Goal: Task Accomplishment & Management: Manage account settings

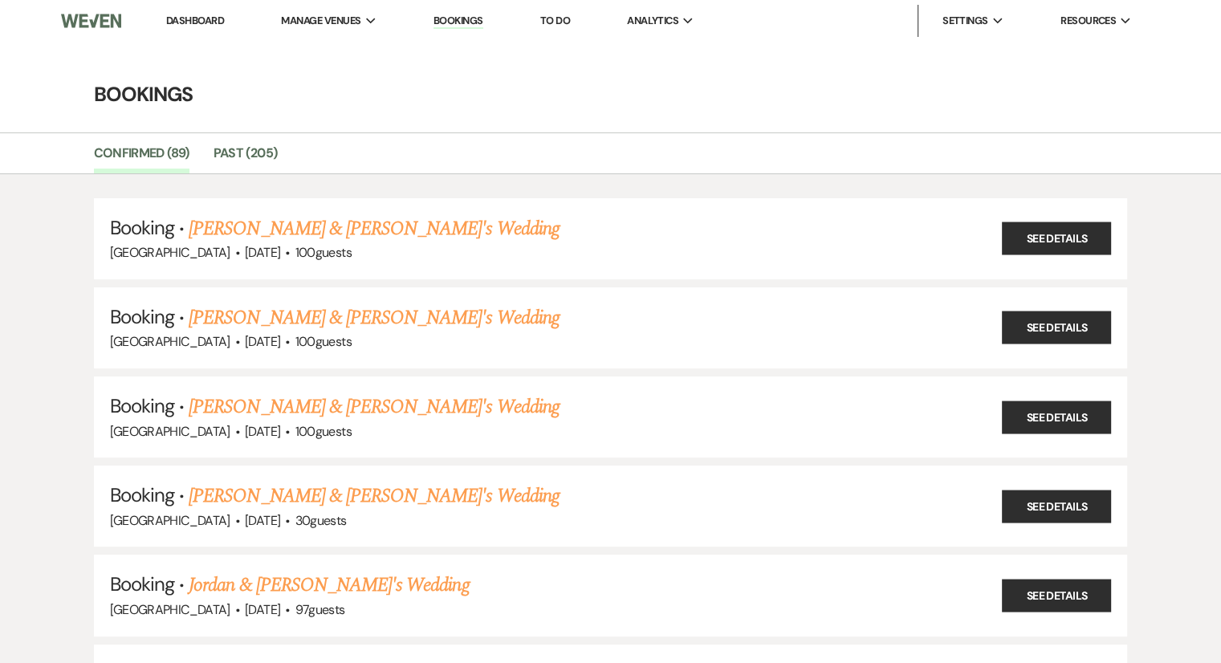
click at [193, 13] on li "Dashboard" at bounding box center [195, 21] width 74 height 32
click at [198, 22] on link "Dashboard" at bounding box center [195, 21] width 58 height 14
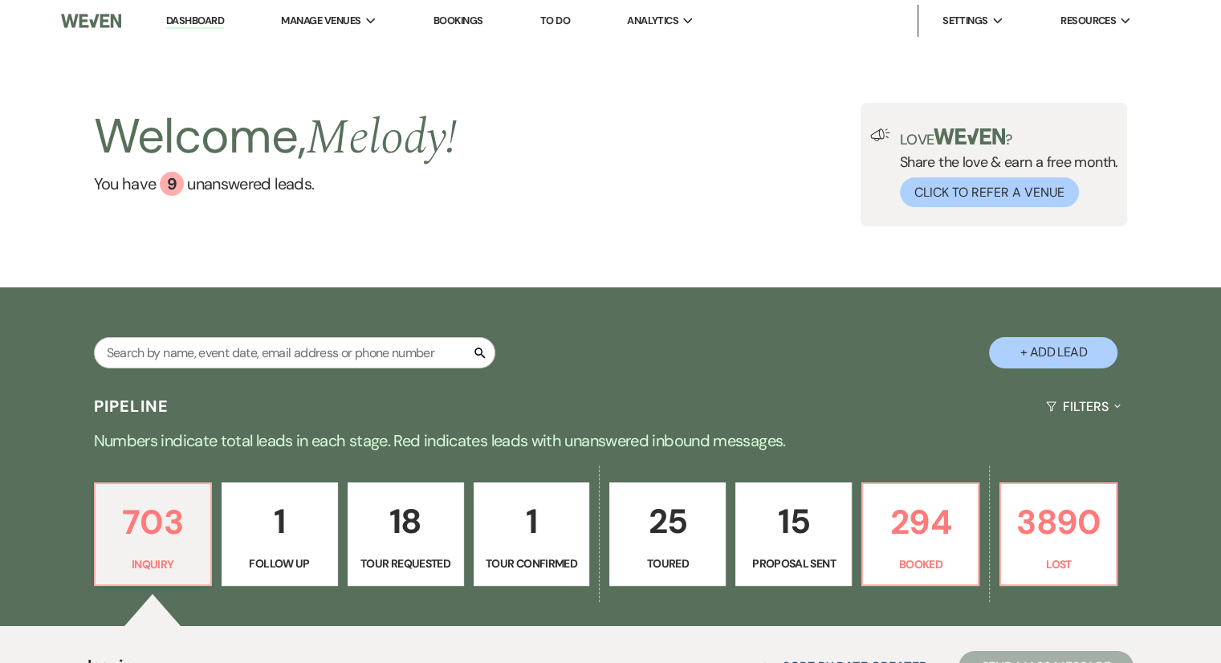
click at [411, 566] on p "Tour Requested" at bounding box center [405, 564] width 95 height 18
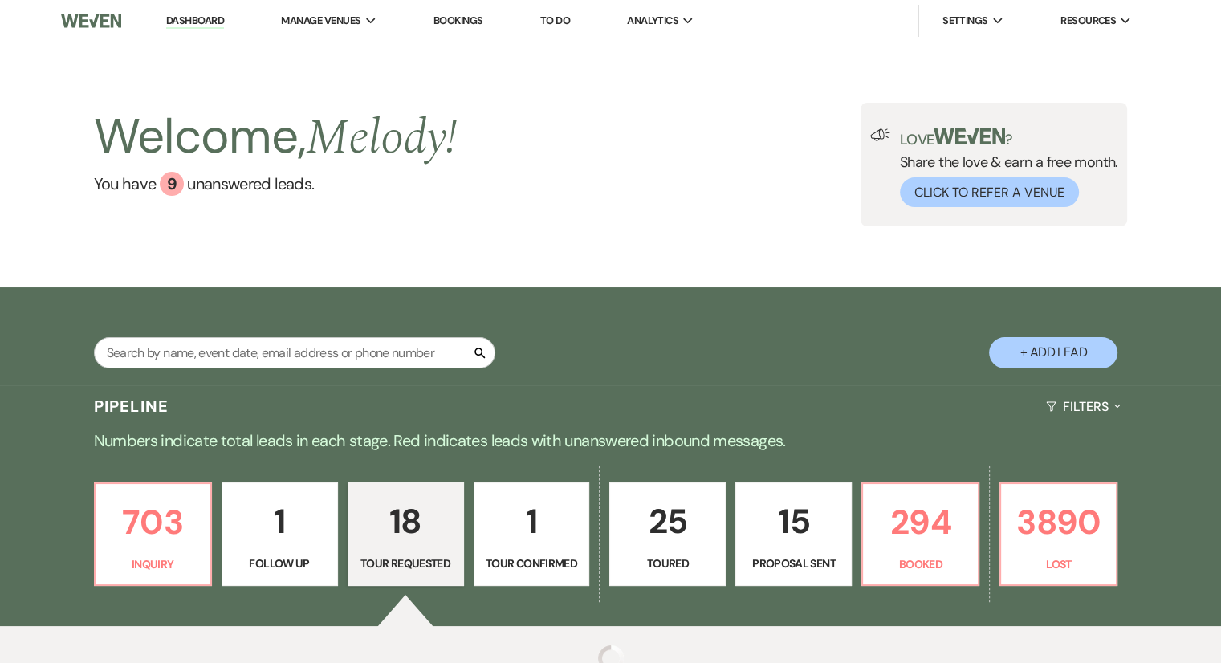
select select "2"
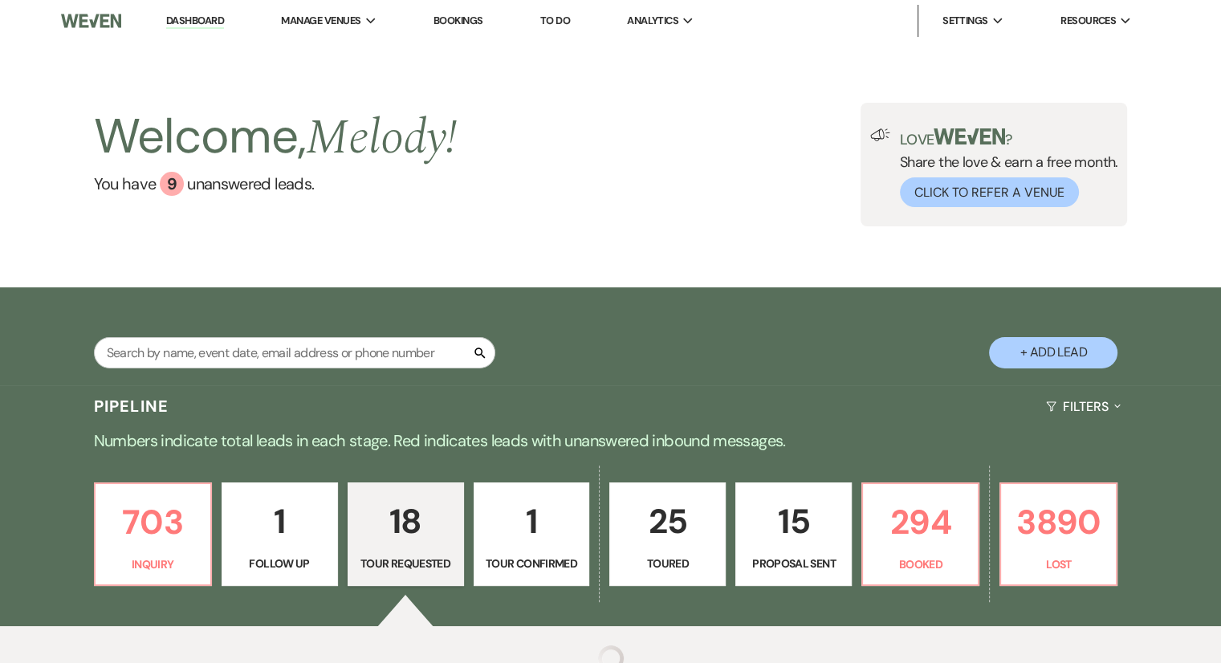
select select "2"
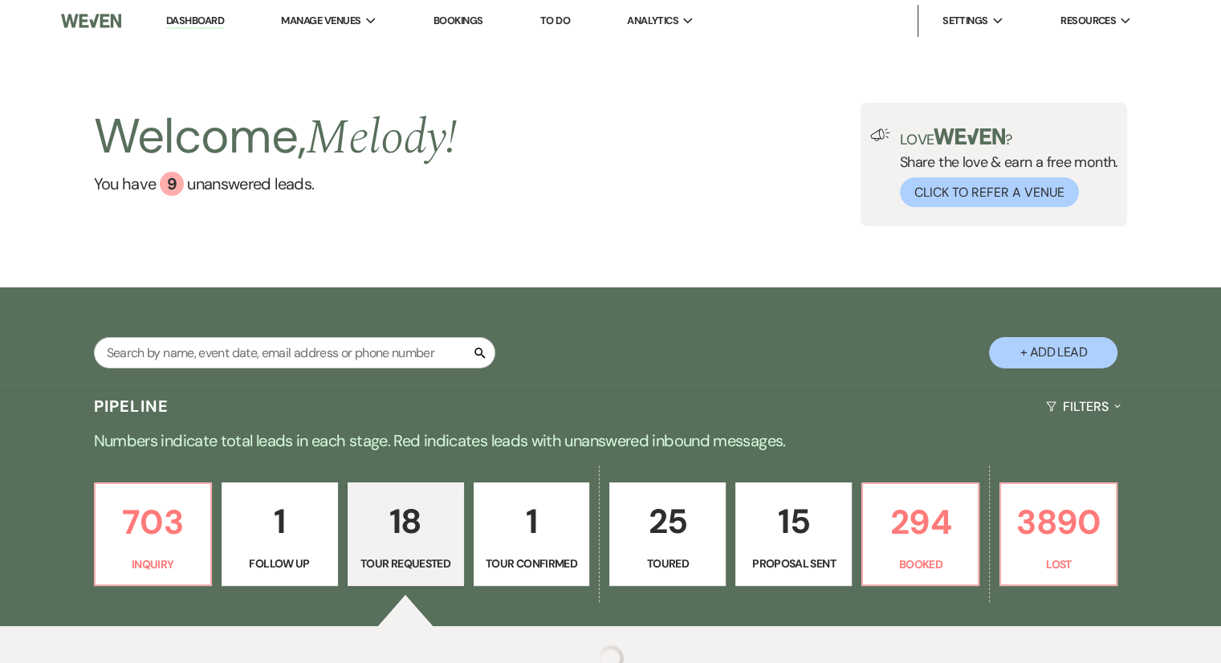
select select "2"
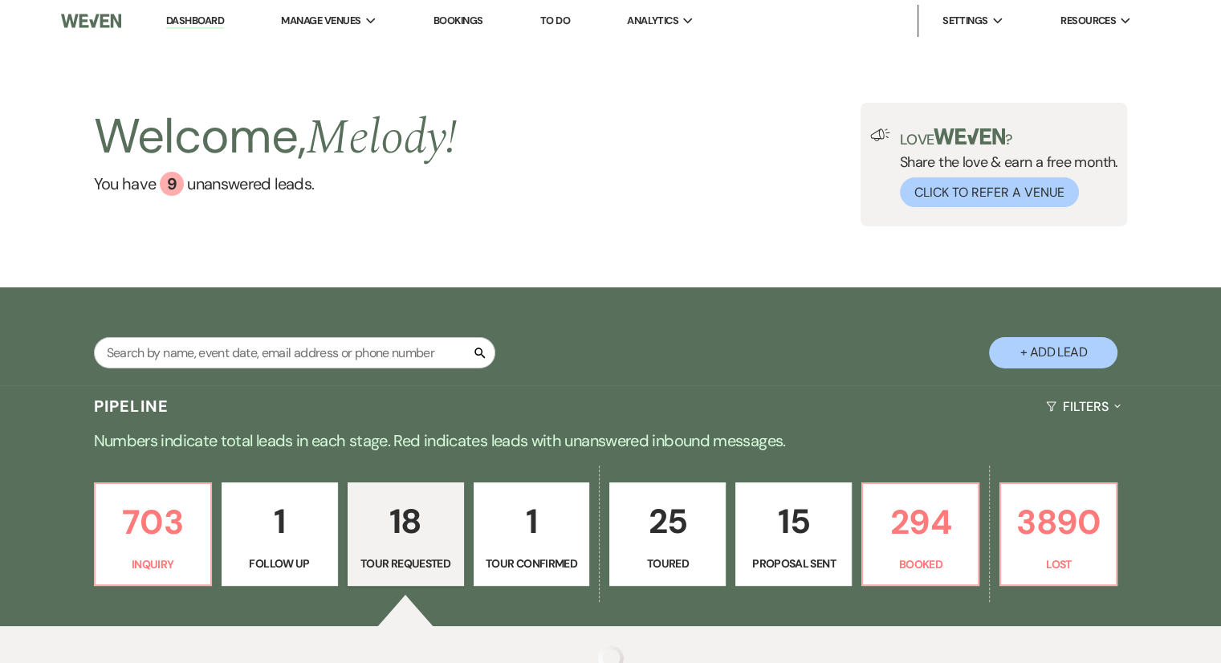
select select "2"
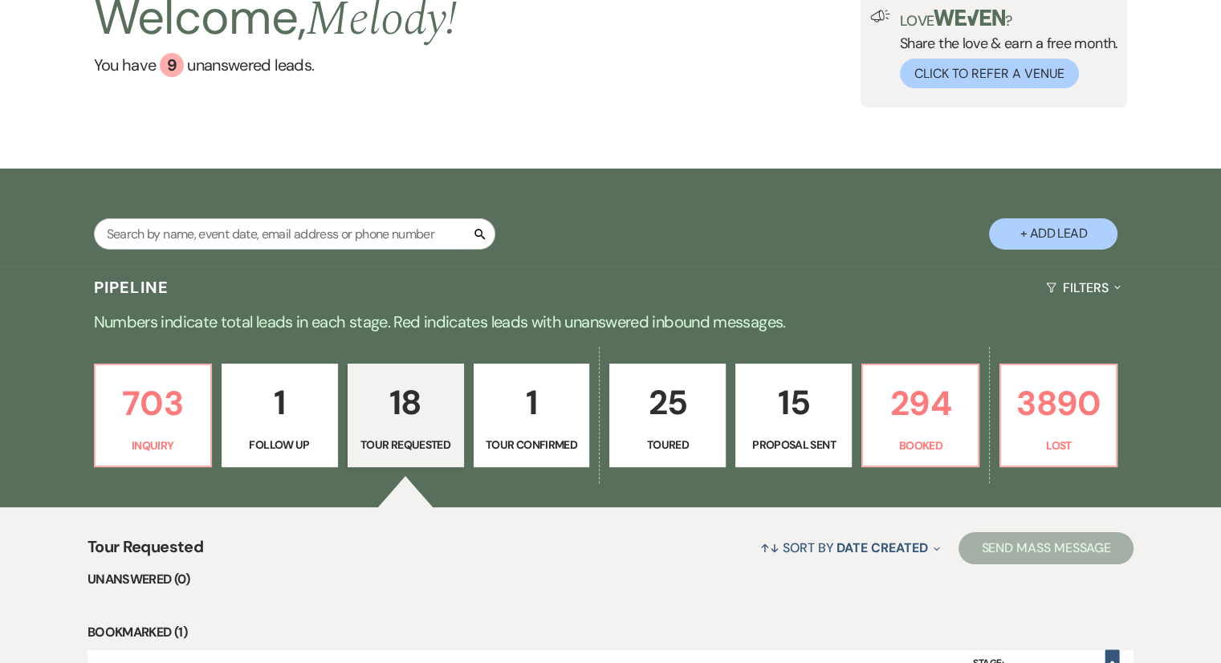
scroll to position [482, 0]
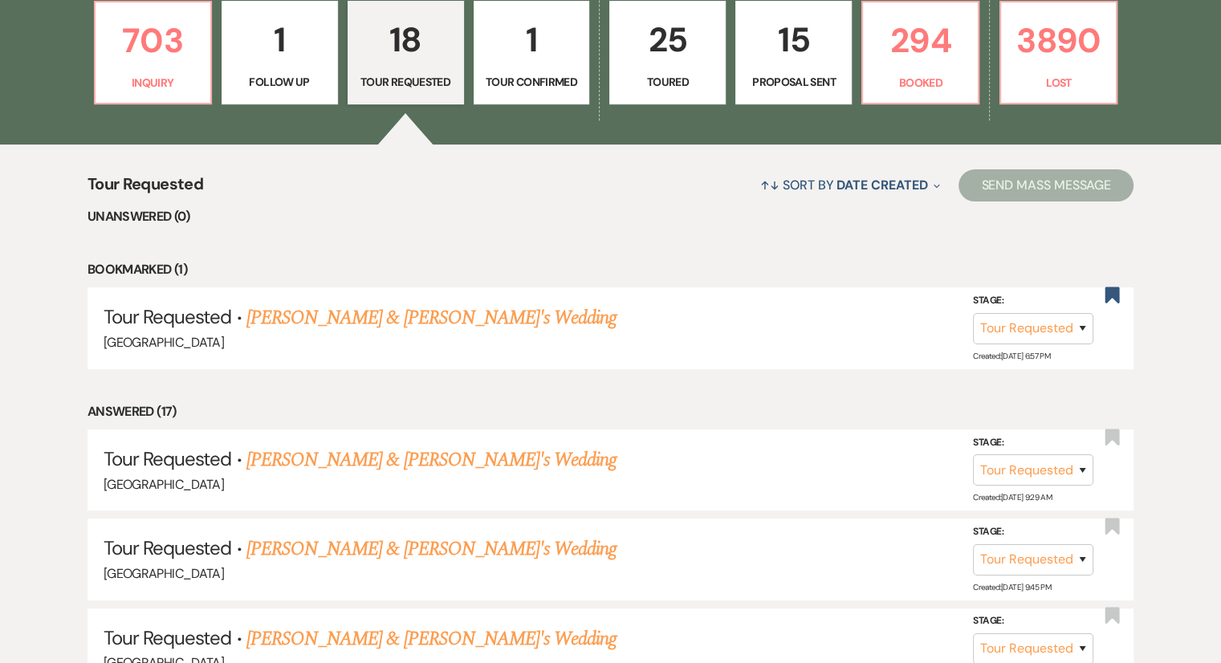
click at [518, 87] on p "Tour Confirmed" at bounding box center [531, 82] width 95 height 18
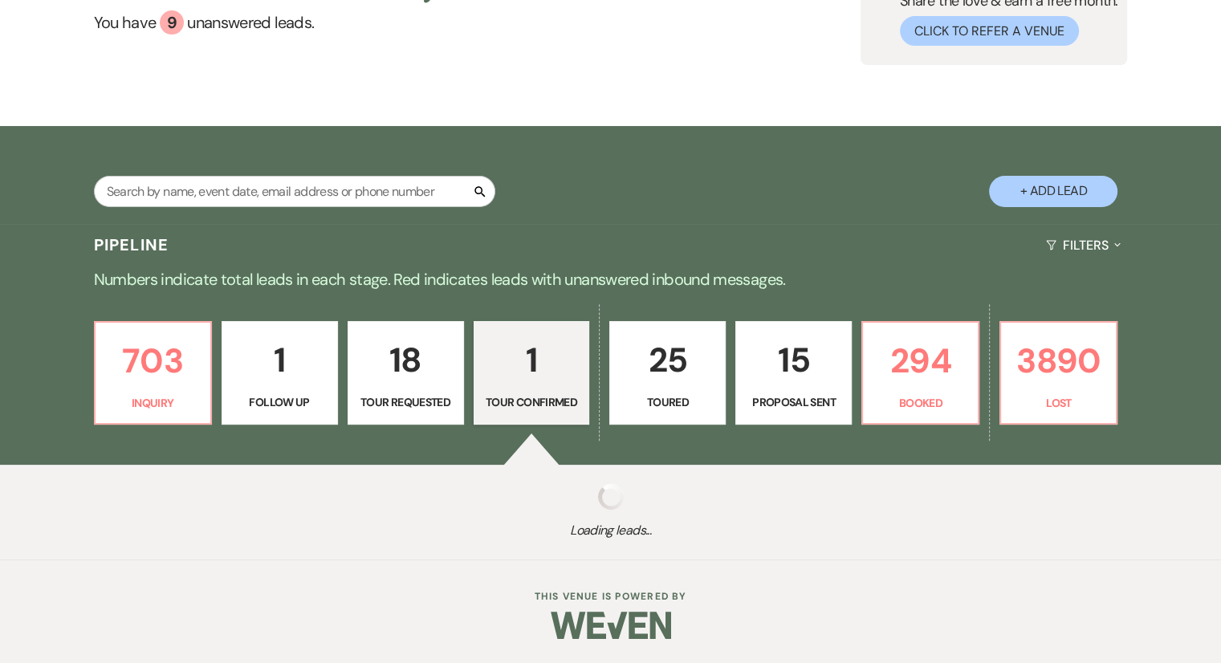
scroll to position [369, 0]
select select "4"
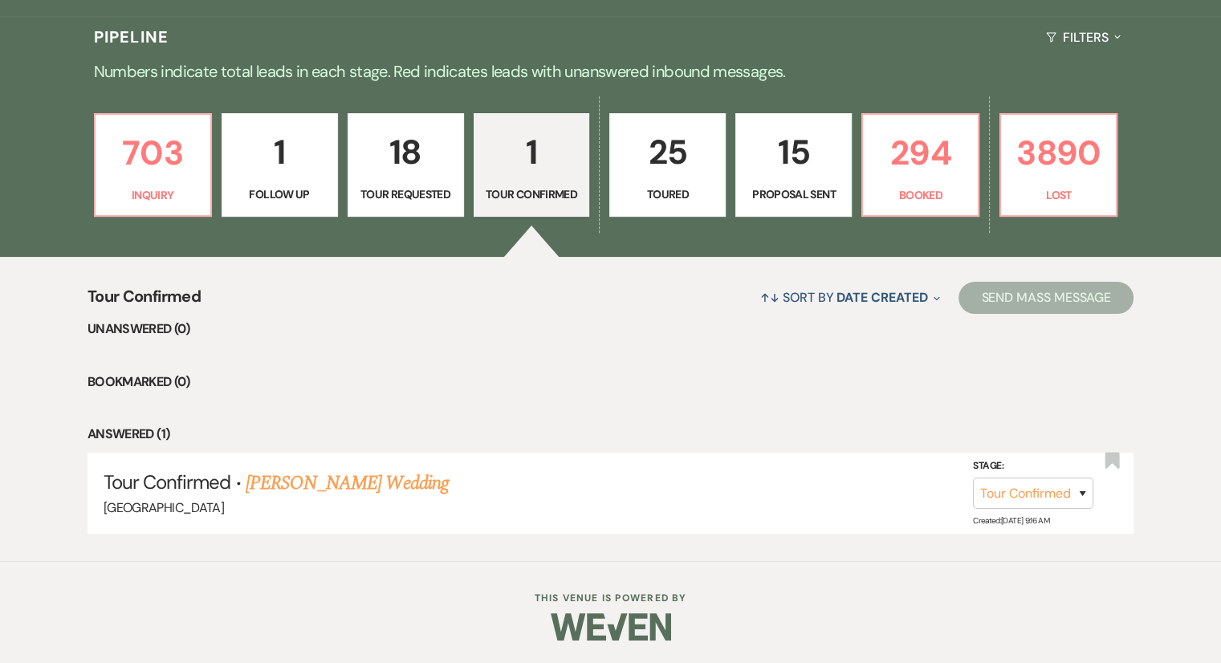
click at [664, 192] on p "Toured" at bounding box center [667, 194] width 95 height 18
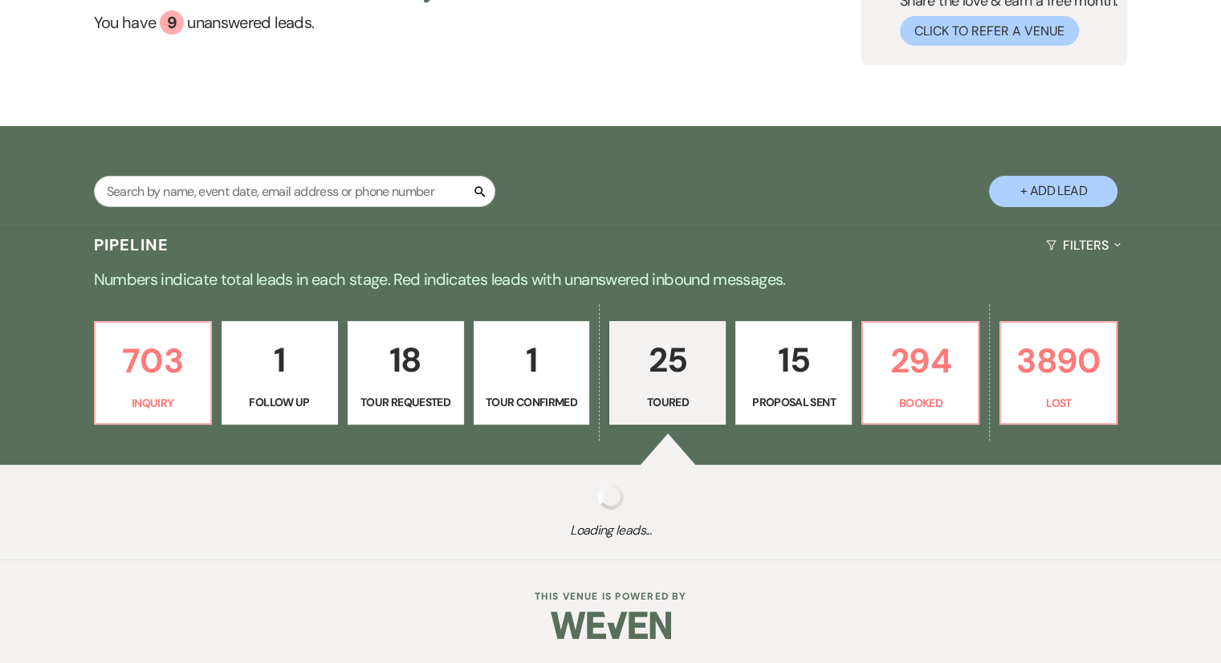
select select "5"
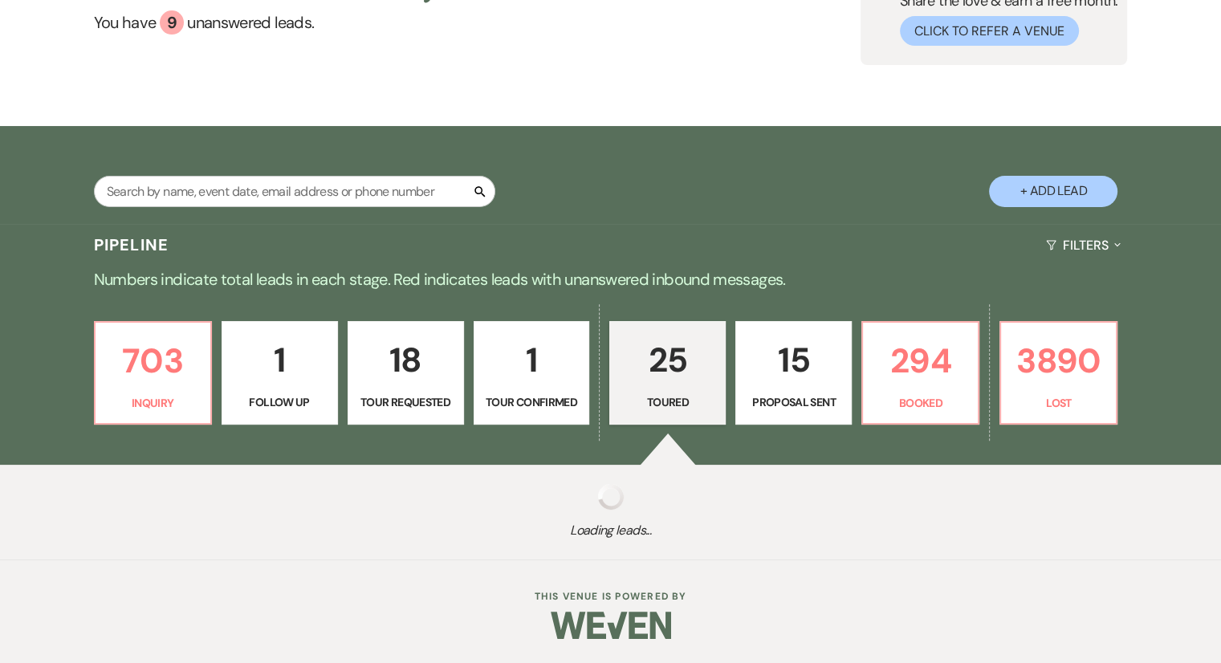
select select "5"
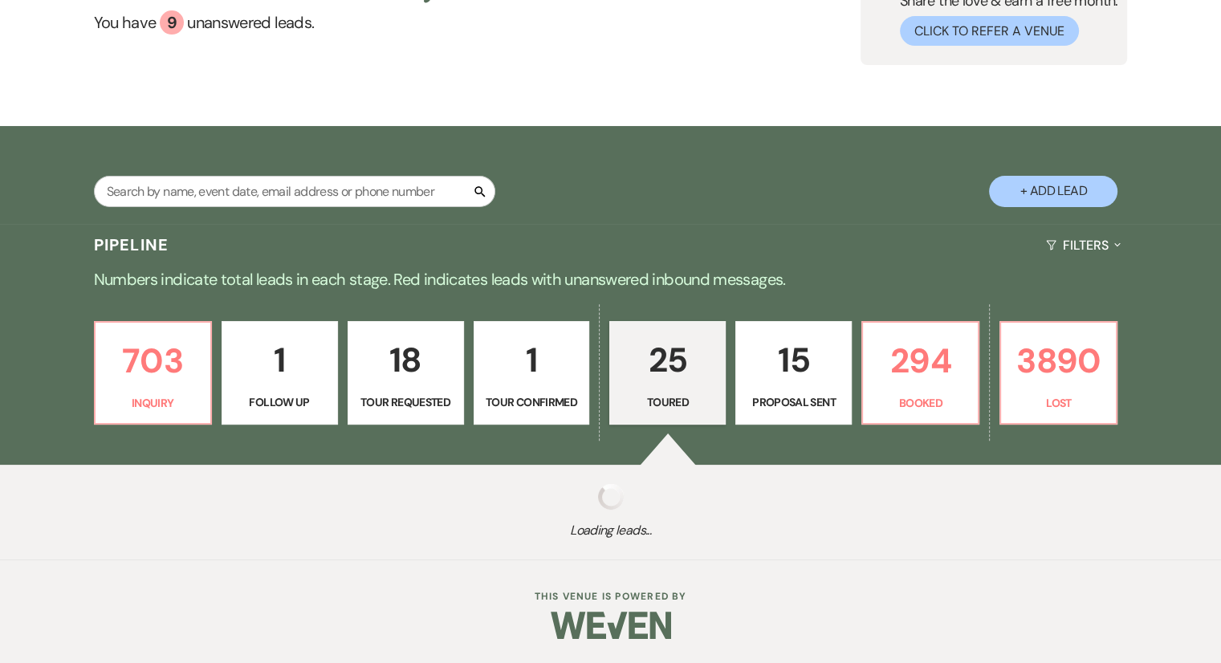
select select "5"
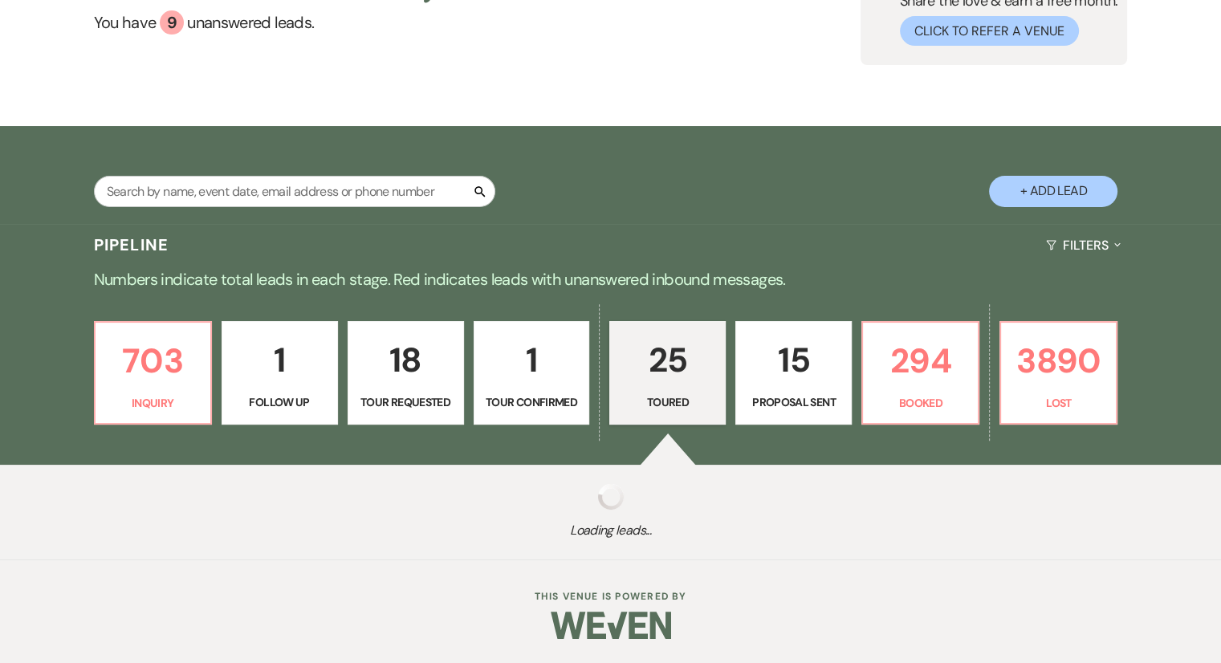
select select "5"
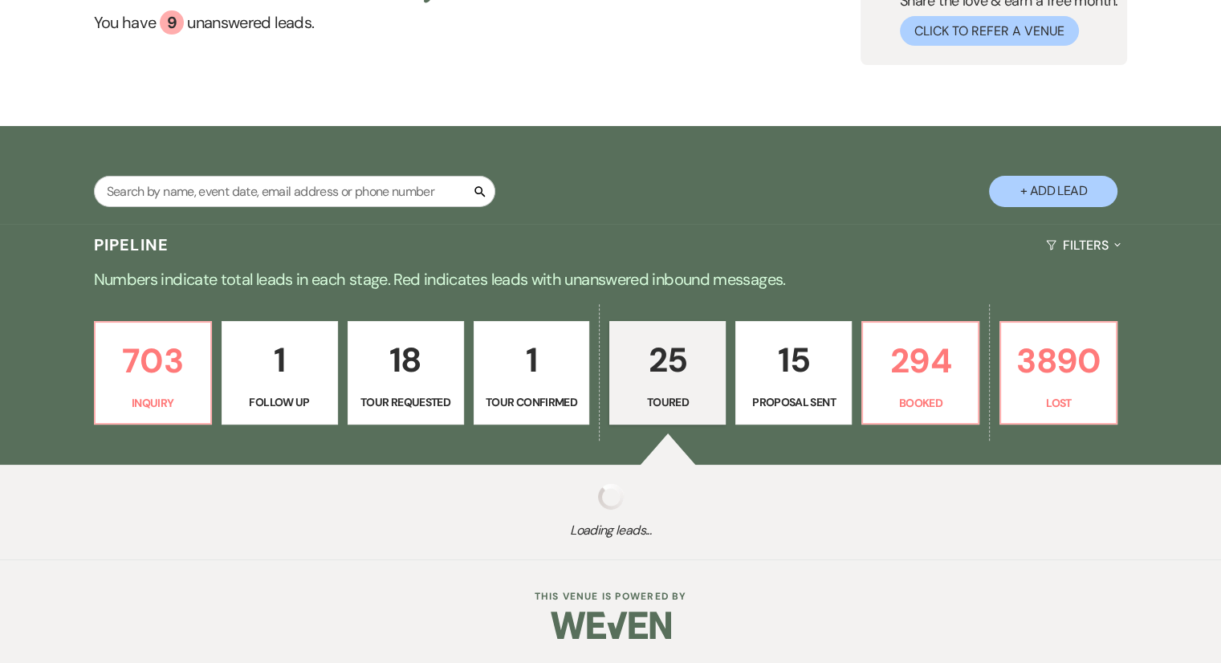
select select "5"
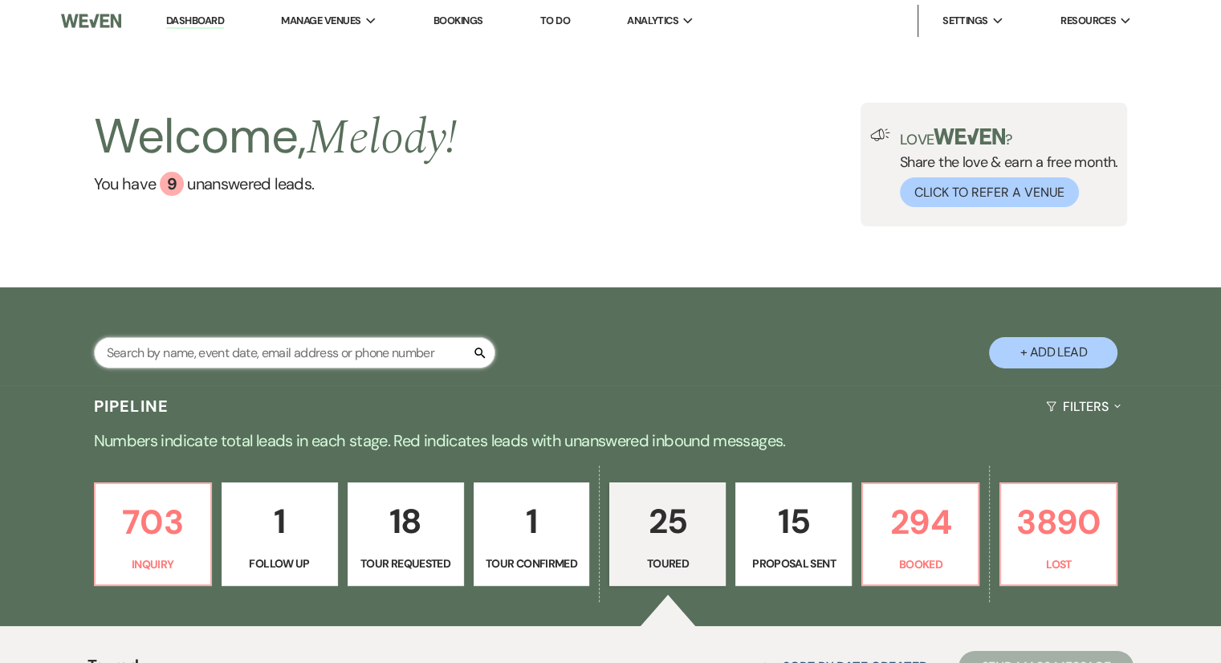
paste input "kinseylee3@gmail.com"
type input "kinseylee3@gmail.com"
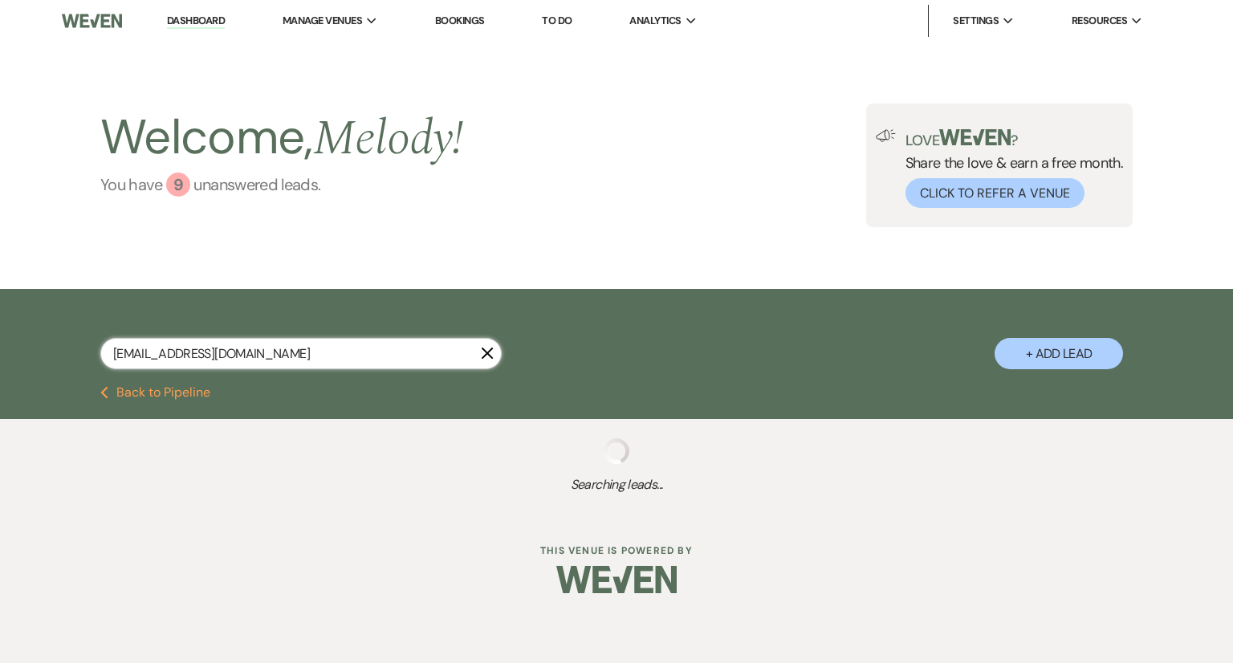
select select "5"
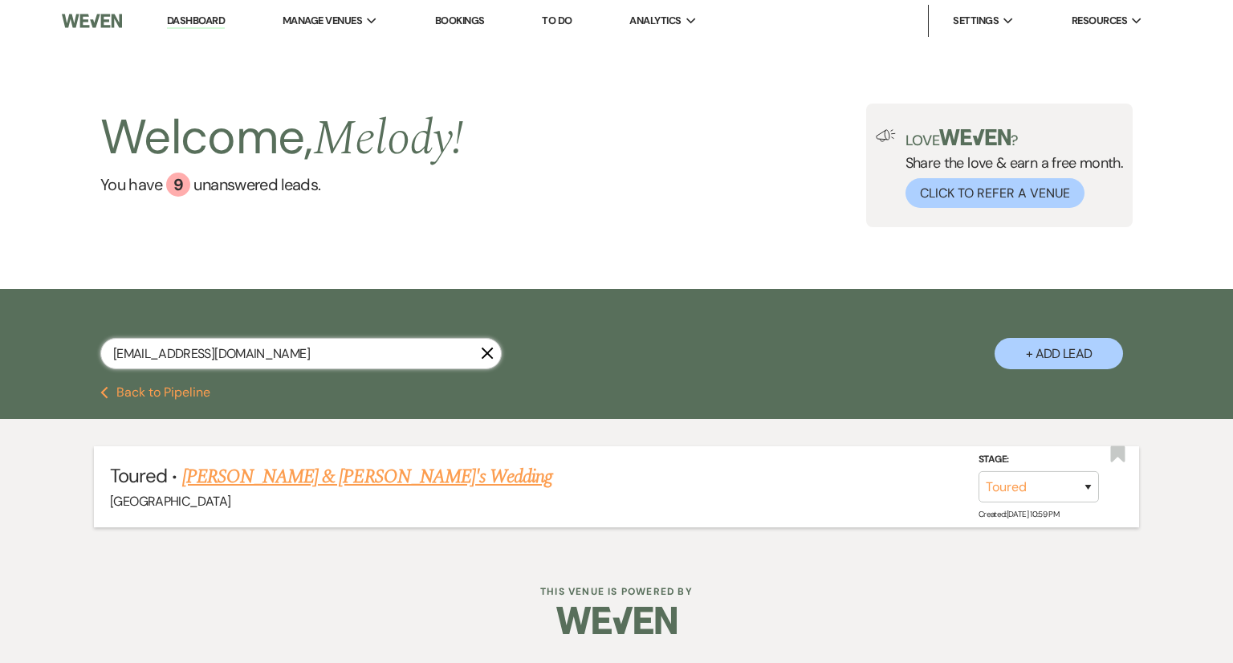
type input "kinseylee3@gmail.com"
click at [328, 462] on link "Kinsey Lee & Fiance's Wedding" at bounding box center [367, 476] width 371 height 29
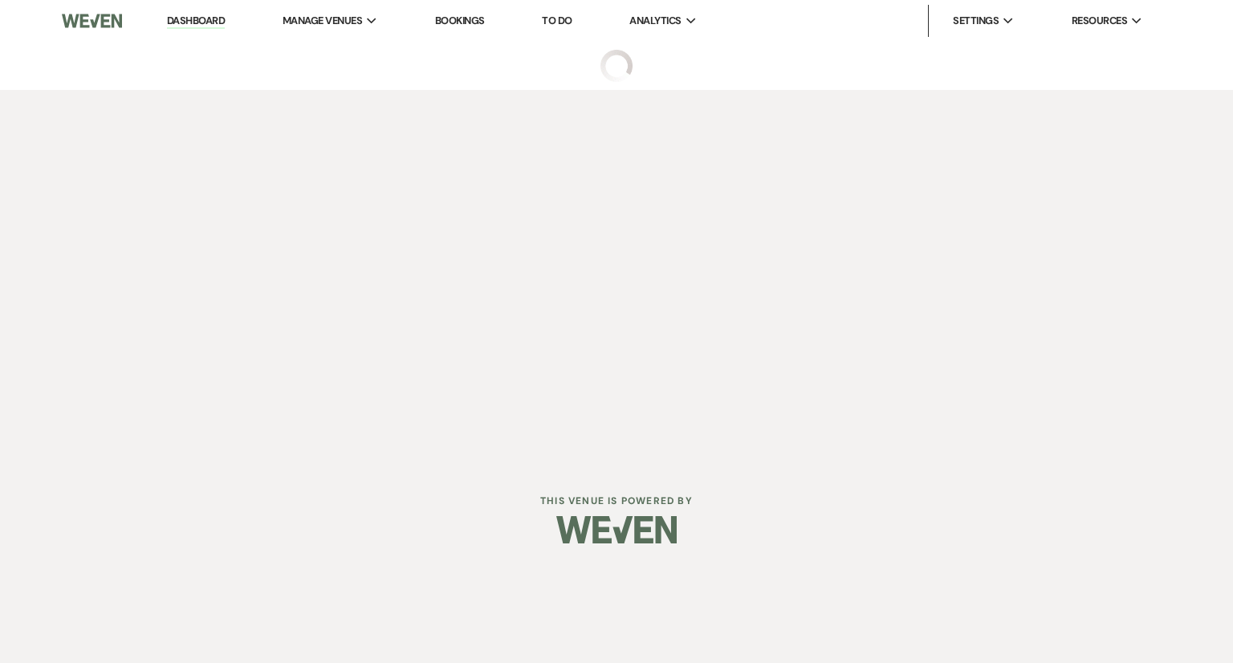
select select "5"
select select "3"
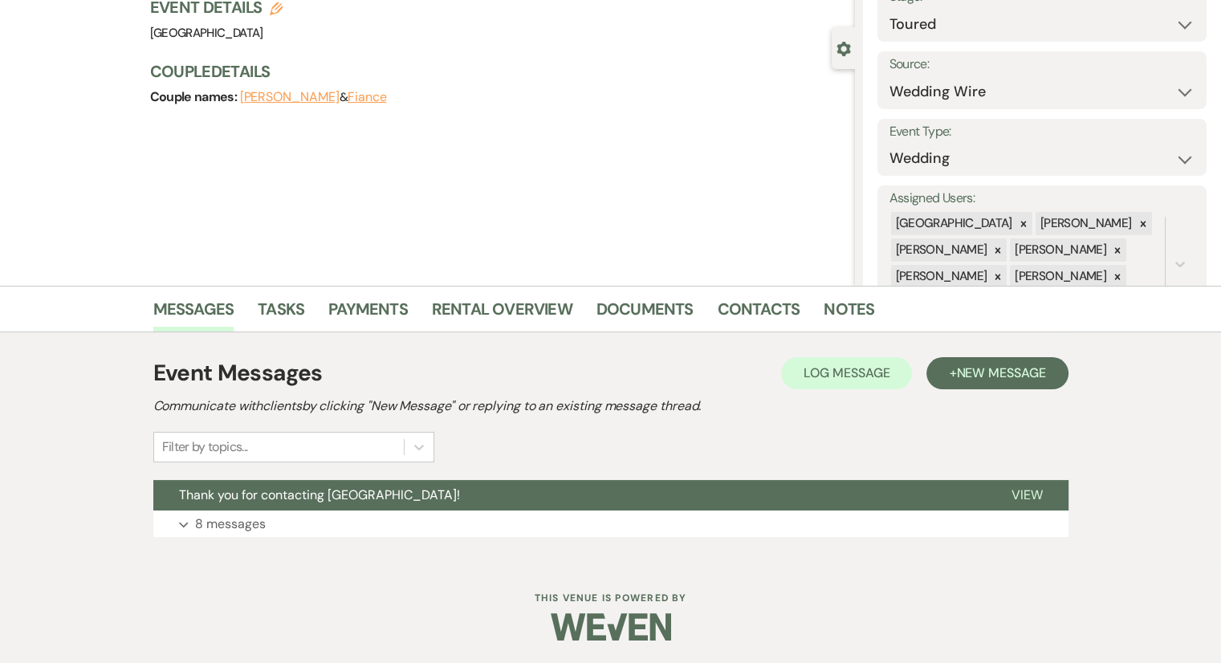
scroll to position [119, 0]
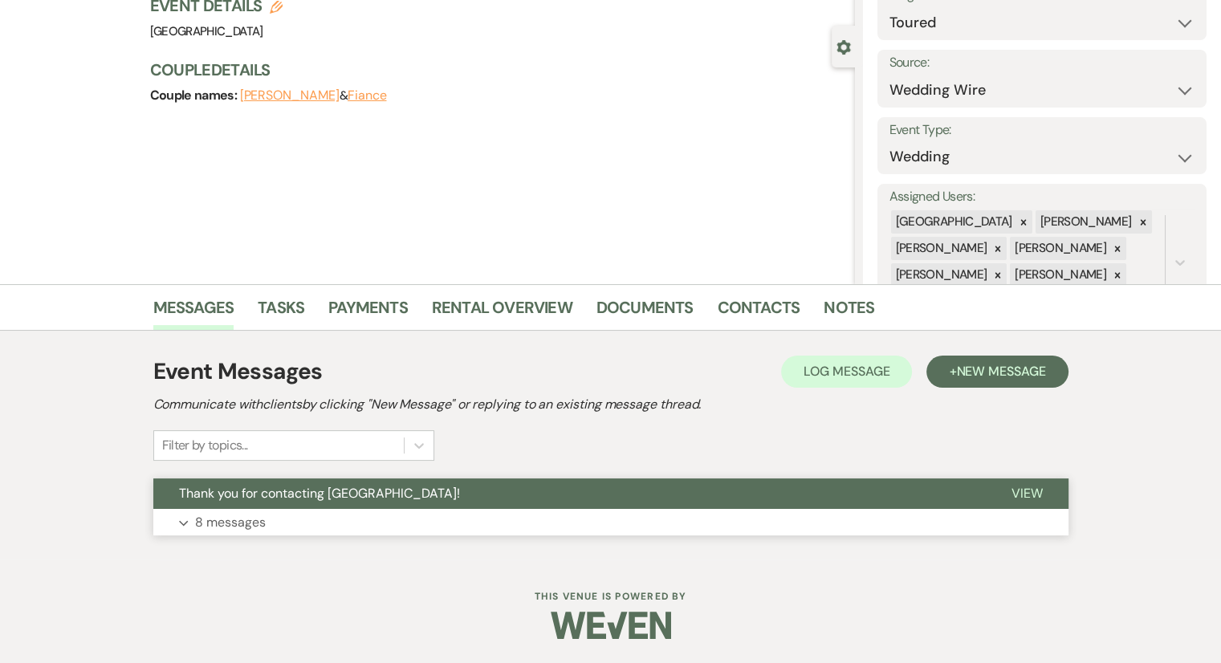
click at [219, 523] on p "8 messages" at bounding box center [230, 522] width 71 height 21
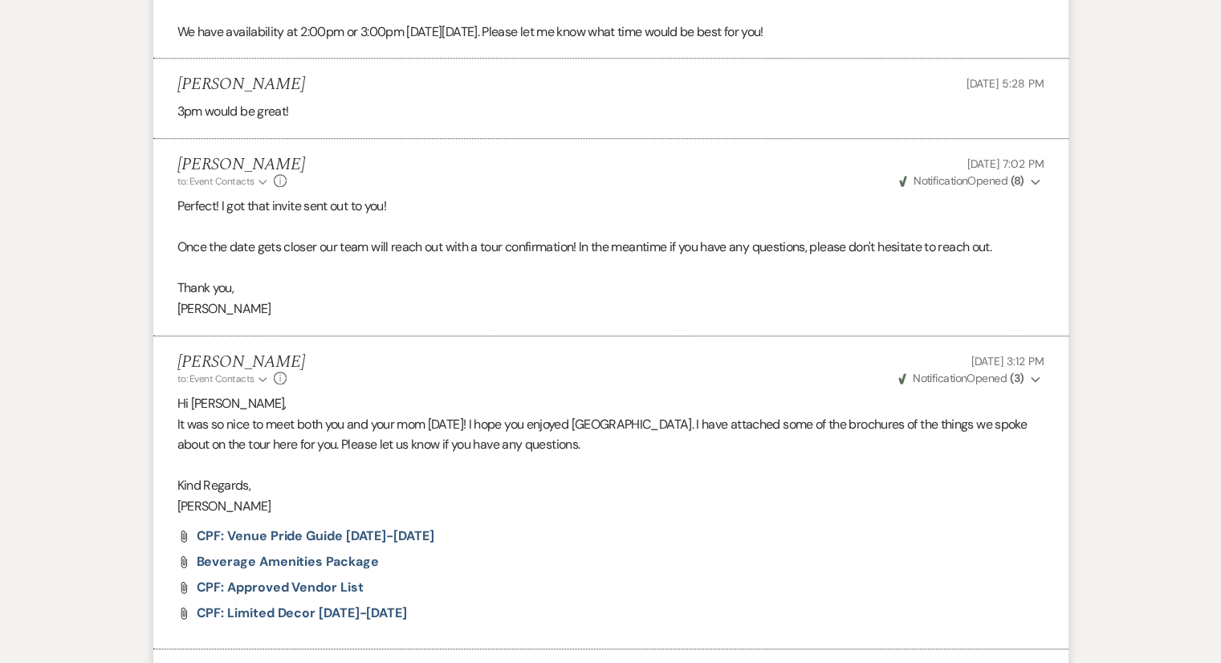
scroll to position [1403, 0]
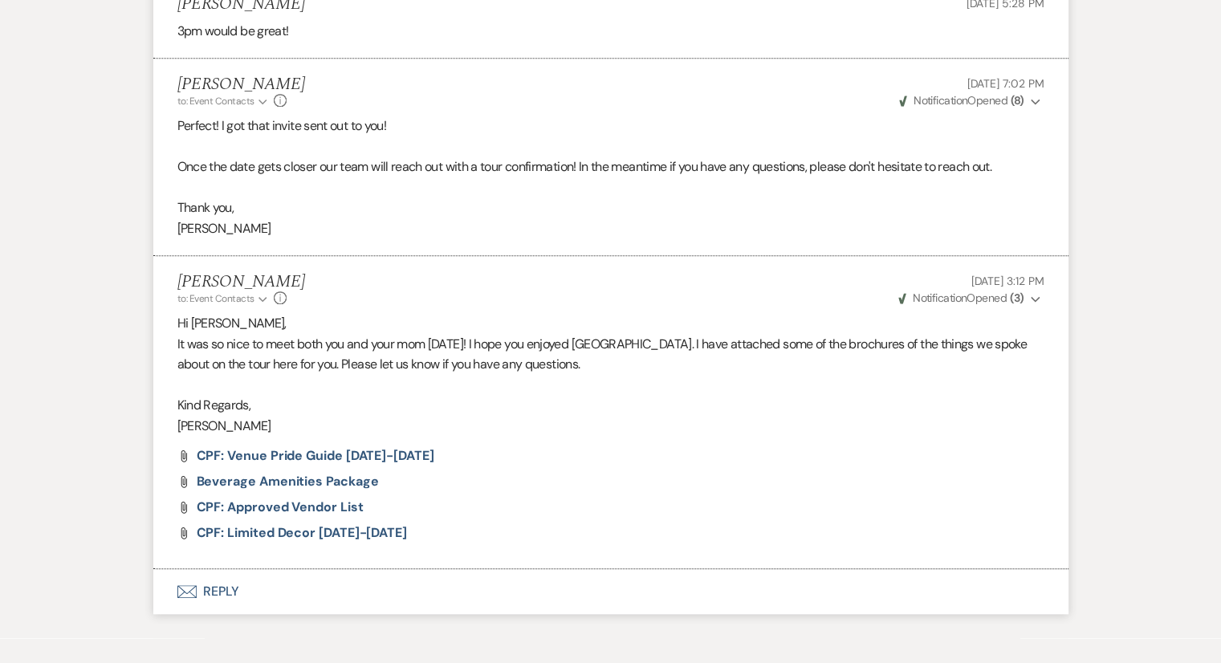
click at [603, 501] on div "Attach File CPF: Approved Vendor List" at bounding box center [610, 507] width 867 height 13
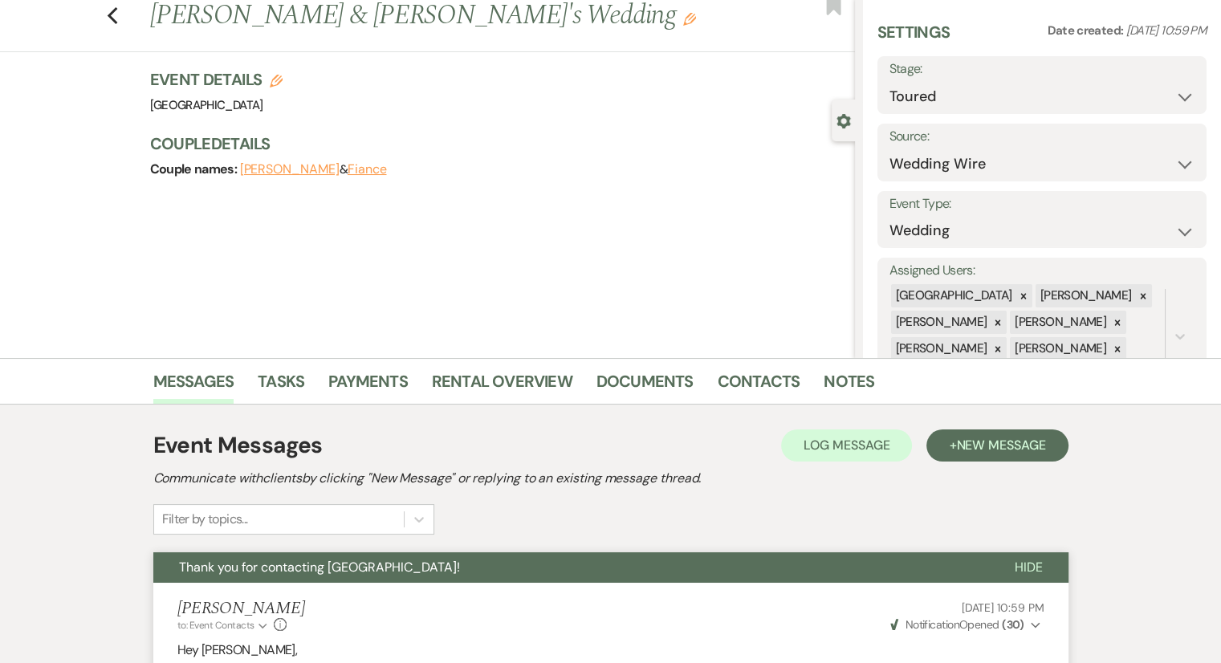
scroll to position [0, 0]
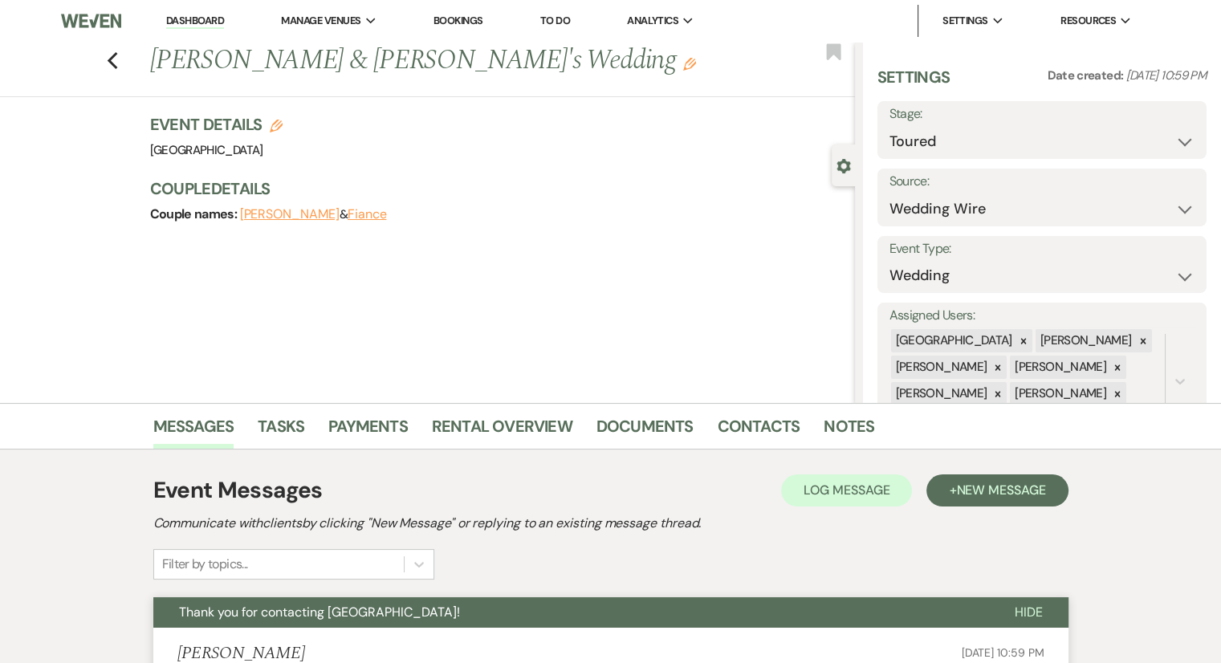
click at [195, 19] on link "Dashboard" at bounding box center [195, 21] width 58 height 15
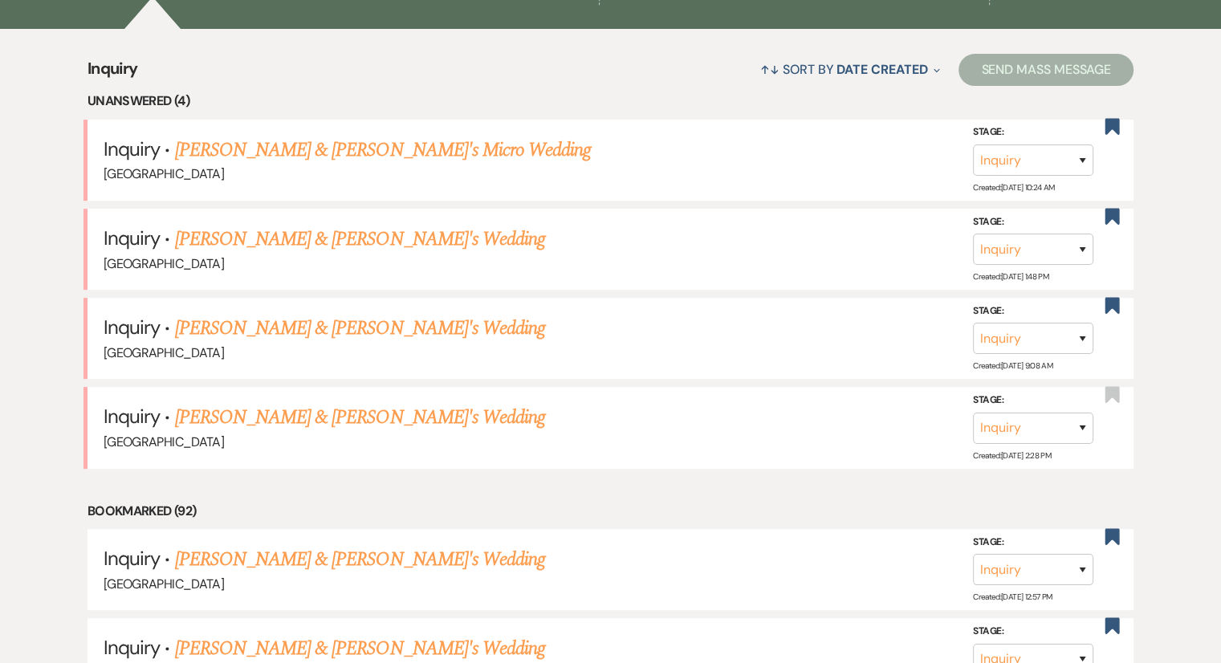
scroll to position [625, 0]
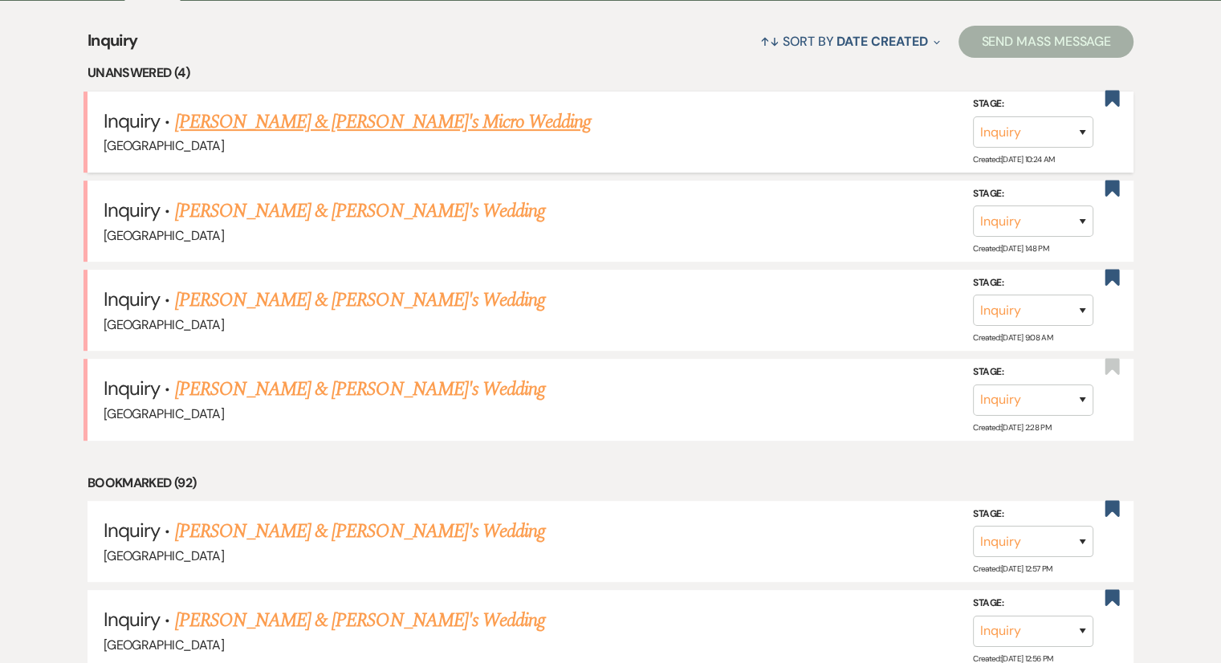
click at [375, 120] on link "Kelsey Draper & Fiance's Micro Wedding" at bounding box center [383, 122] width 417 height 29
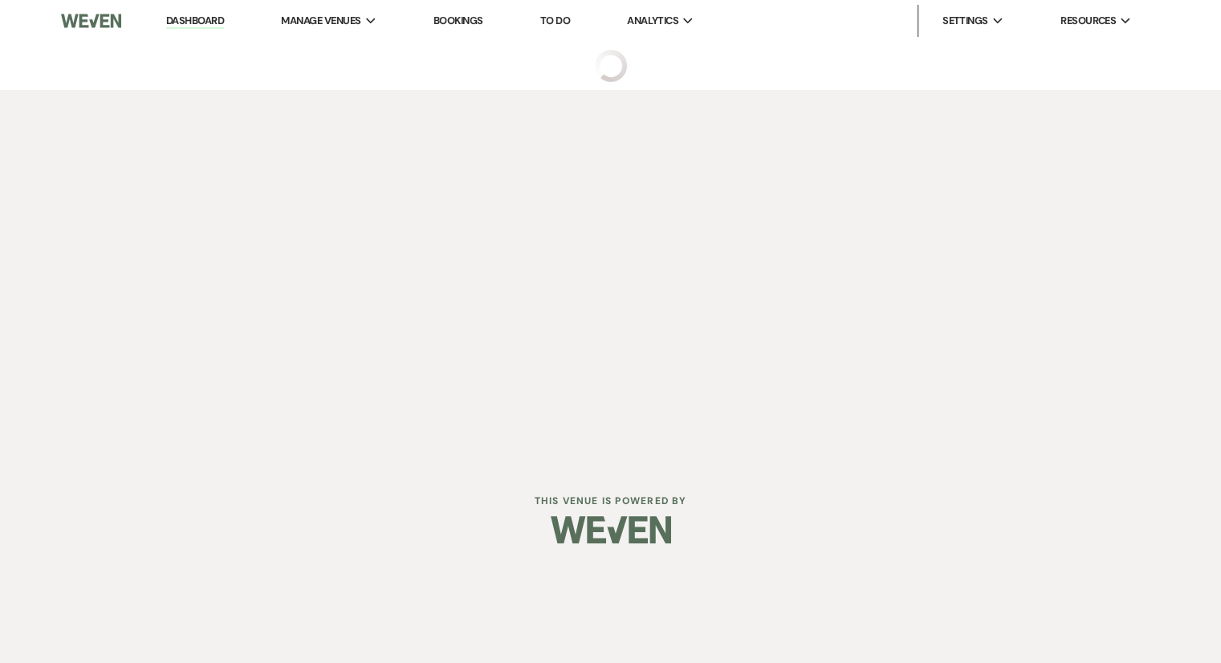
select select "6"
select select "16"
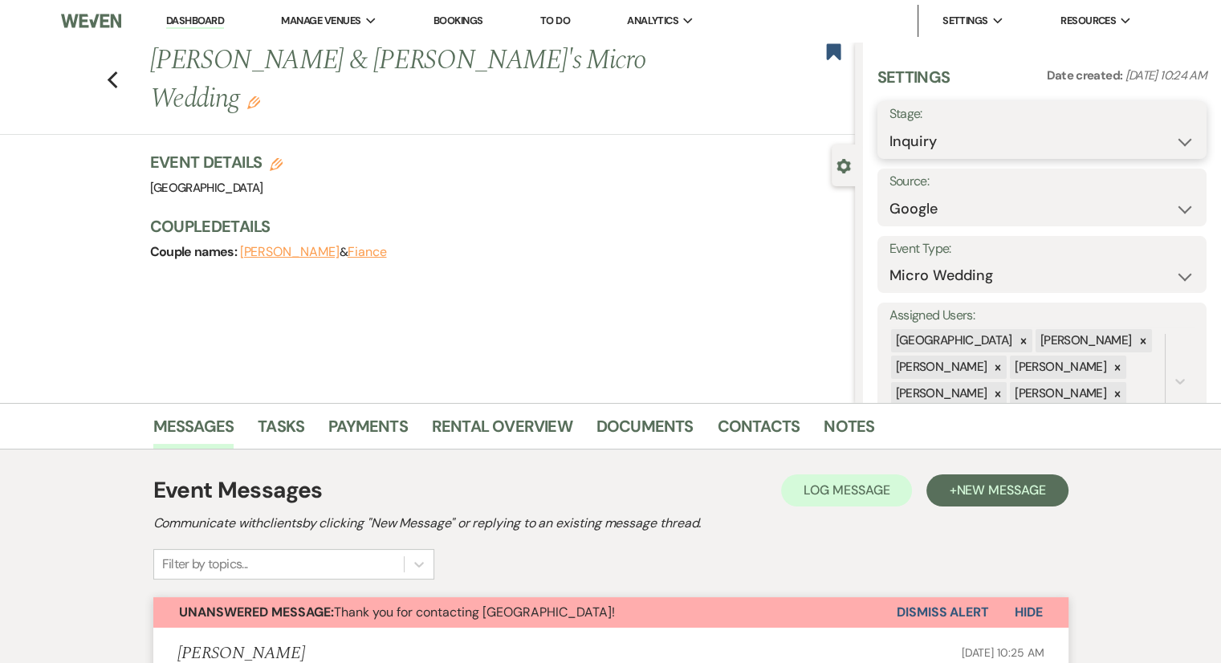
click at [966, 142] on select "Inquiry Follow Up Tour Requested Tour Confirmed Toured Proposal Sent Booked Lost" at bounding box center [1041, 141] width 305 height 31
select select "8"
click at [889, 126] on select "Inquiry Follow Up Tour Requested Tour Confirmed Toured Proposal Sent Booked Lost" at bounding box center [1041, 141] width 305 height 31
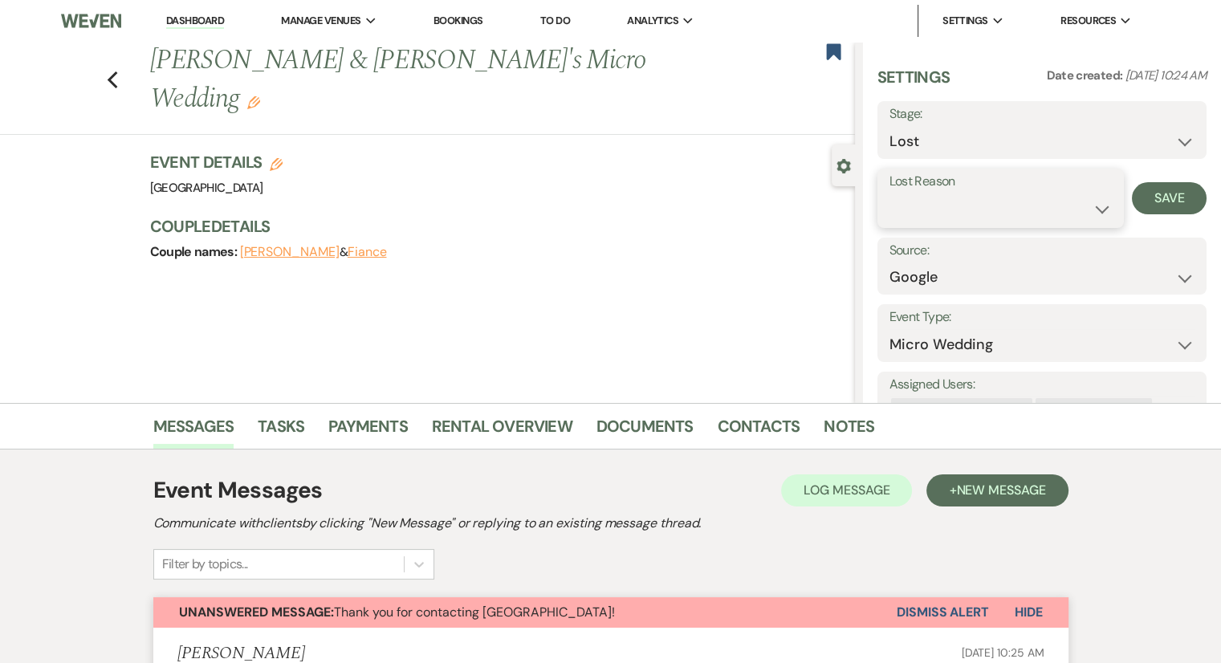
click at [927, 209] on select "Booked Elsewhere Budget Date Unavailable No Response Not a Good Match Capacity …" at bounding box center [1000, 208] width 222 height 31
select select "7"
click at [889, 193] on select "Booked Elsewhere Budget Date Unavailable No Response Not a Good Match Capacity …" at bounding box center [1000, 208] width 222 height 31
click at [1150, 197] on button "Save" at bounding box center [1169, 198] width 75 height 32
click at [119, 71] on icon "Previous" at bounding box center [113, 80] width 12 height 19
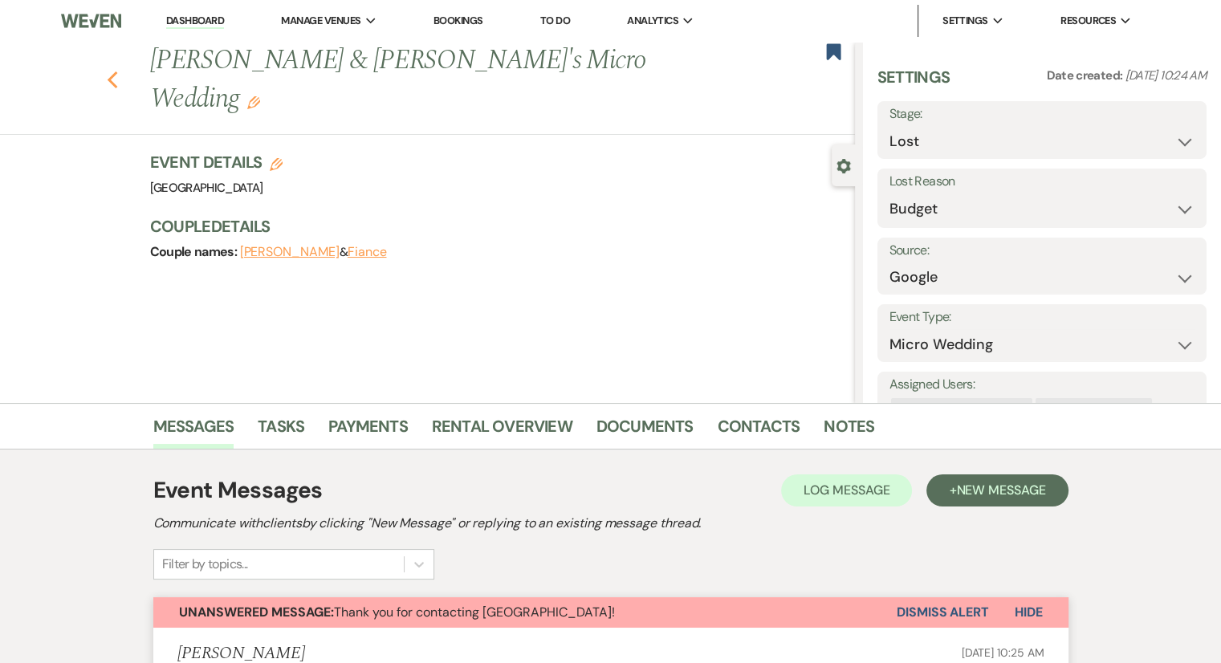
select select "8"
select select "7"
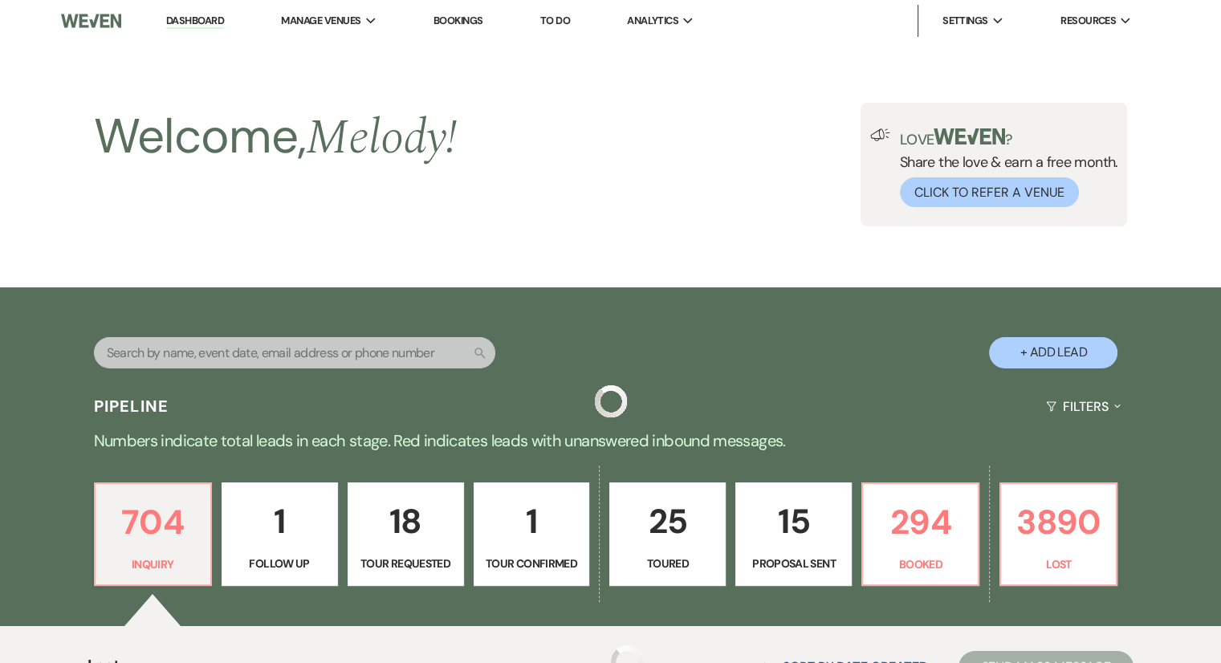
scroll to position [625, 0]
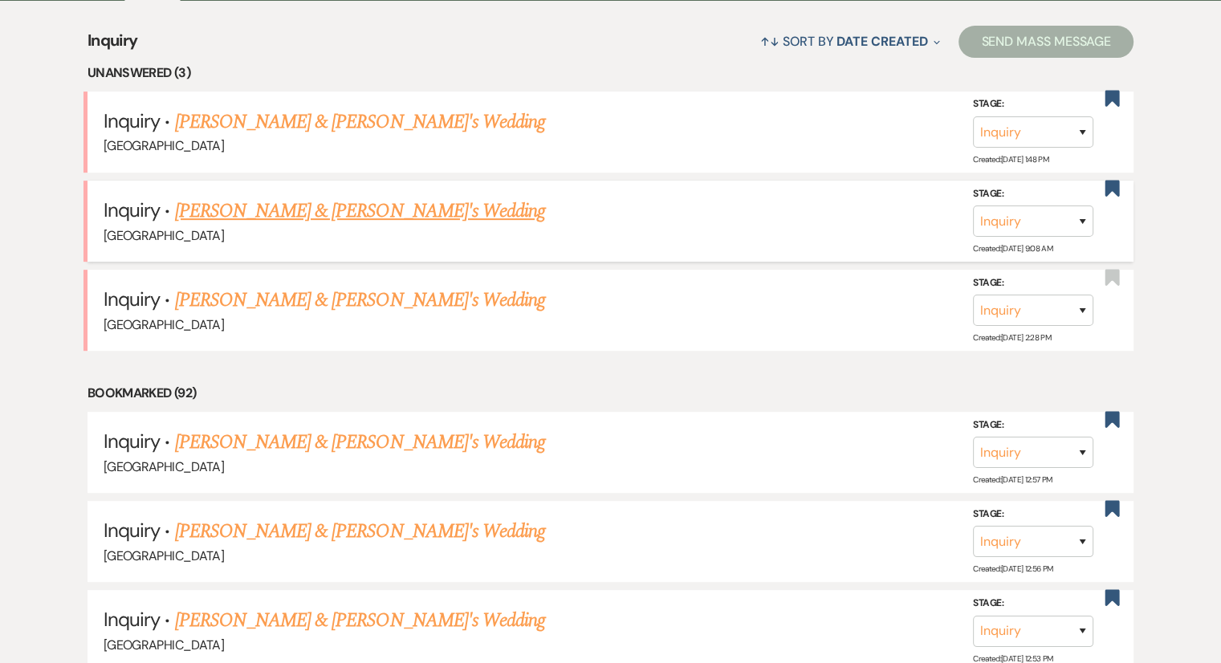
click at [324, 205] on link "Katelyn Wilding & Fiance's Wedding" at bounding box center [360, 211] width 371 height 29
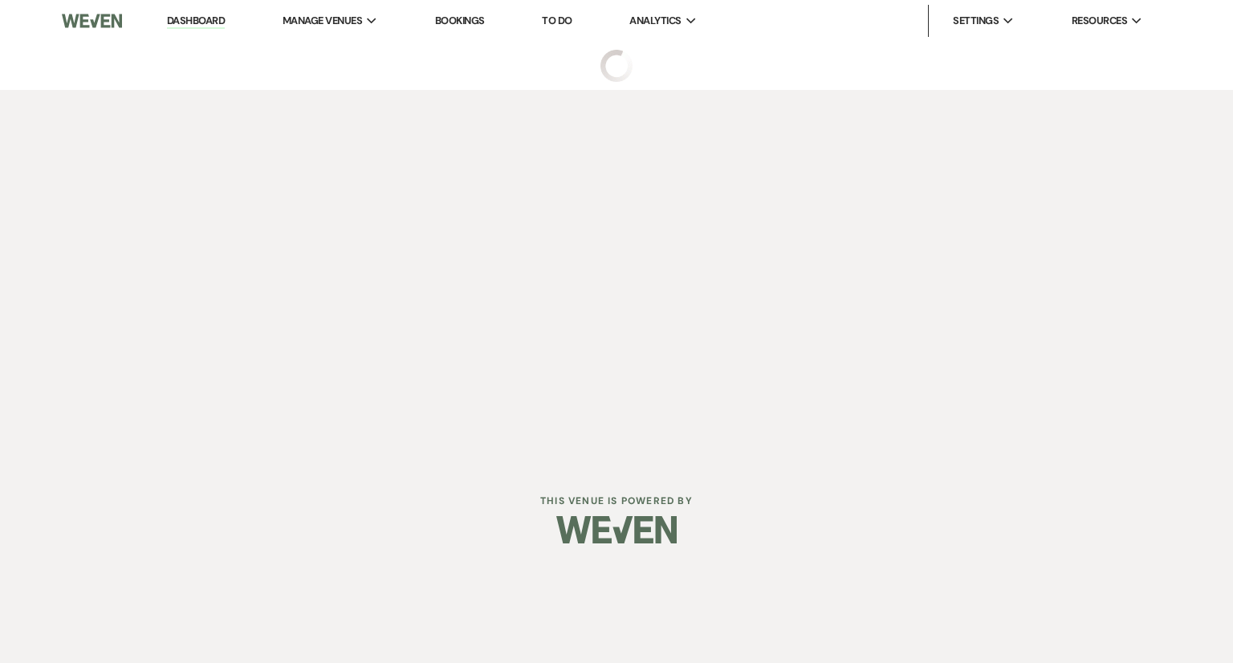
select select "6"
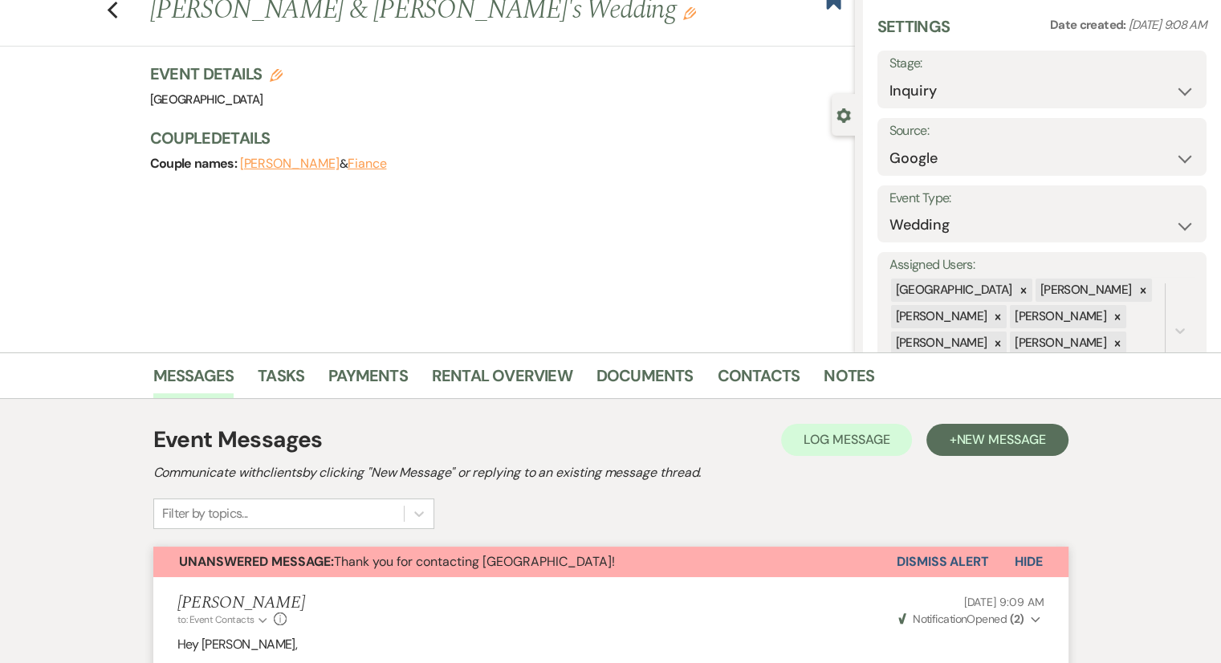
scroll to position [11, 0]
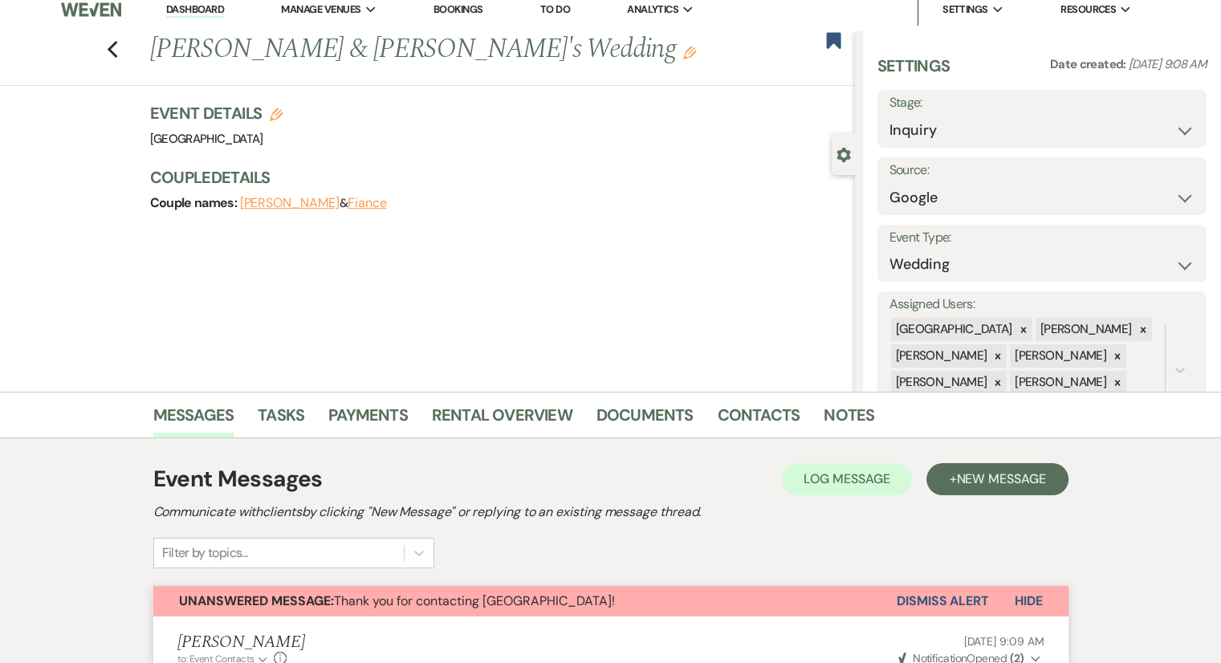
click at [433, 295] on div "Previous Katelyn Wilding & Fiance's Wedding Edit Bookmark Gear Settings Setting…" at bounding box center [427, 210] width 855 height 361
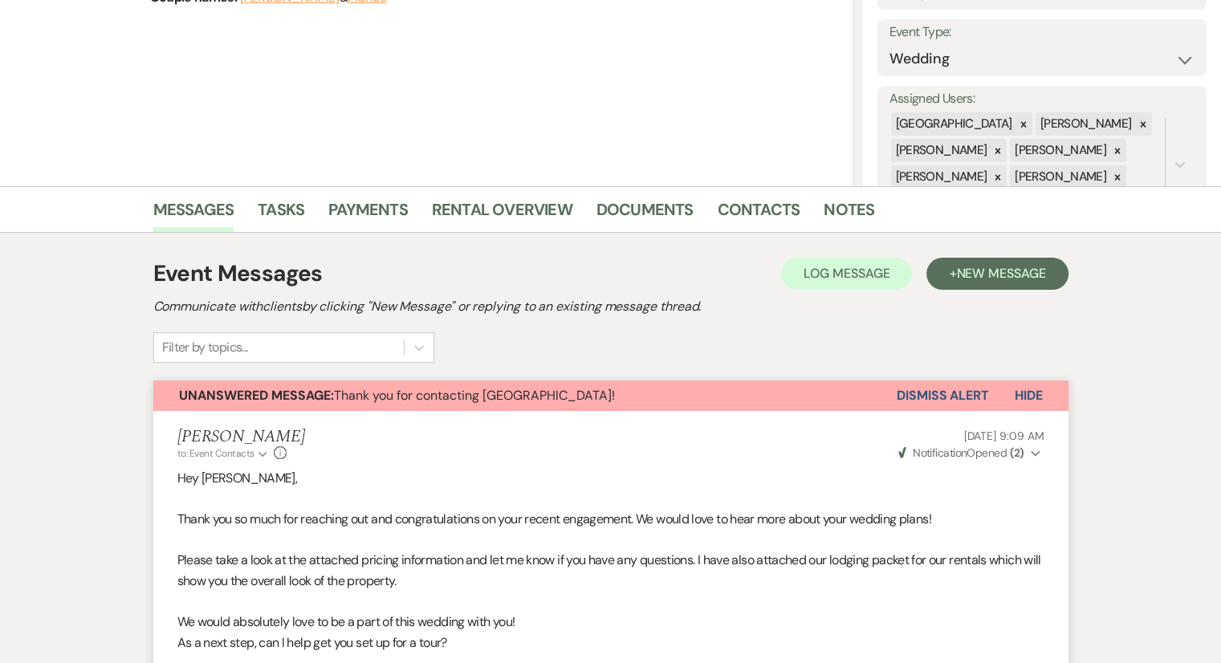
scroll to position [0, 0]
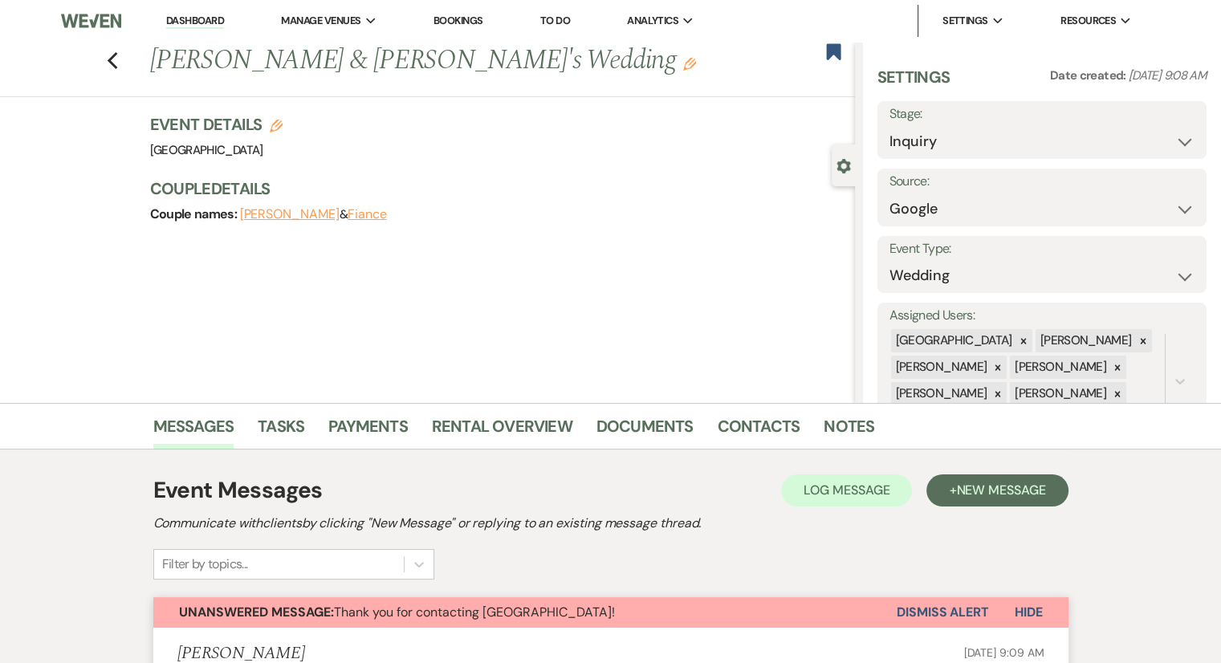
click at [193, 21] on link "Dashboard" at bounding box center [195, 21] width 58 height 15
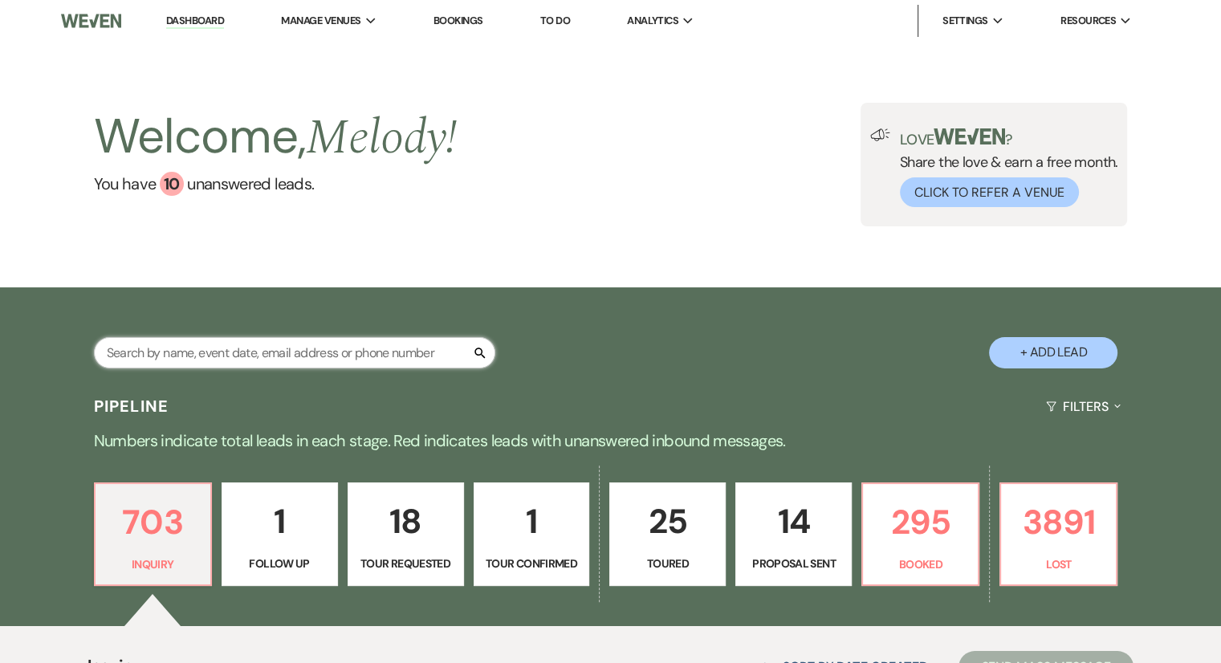
click at [149, 347] on input "text" at bounding box center [294, 352] width 401 height 31
paste input "text"
click at [169, 356] on input "text" at bounding box center [294, 352] width 401 height 31
paste input "Janae Fitzpatrick"
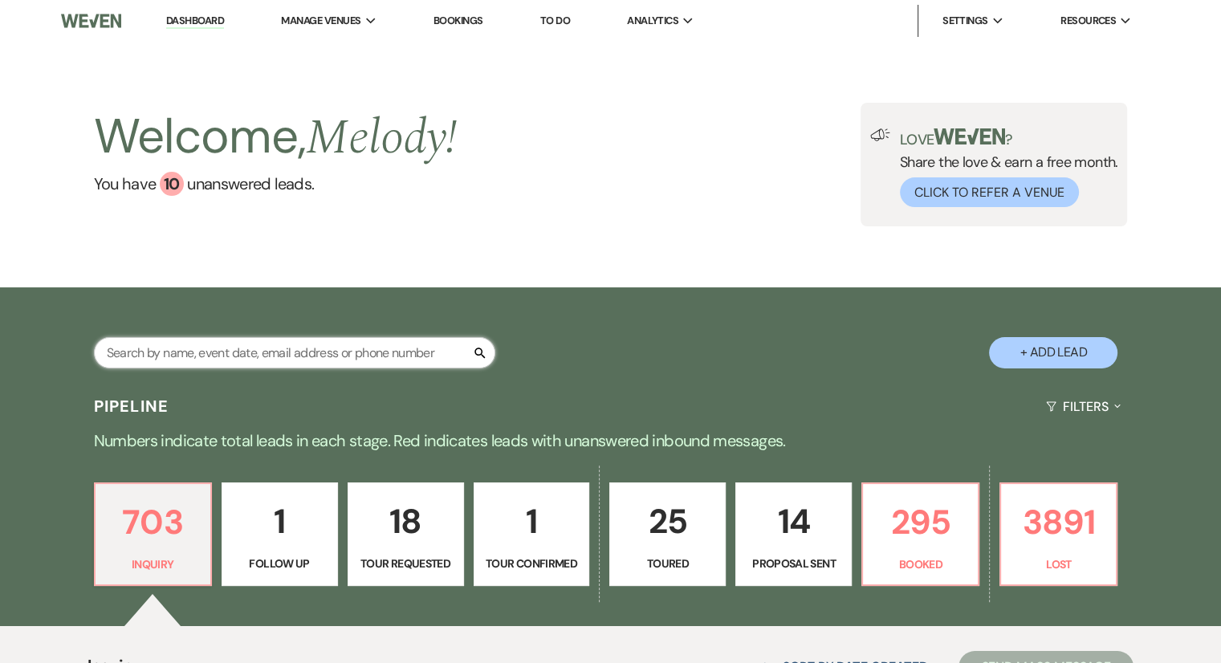
type input "Janae Fitzpatrick"
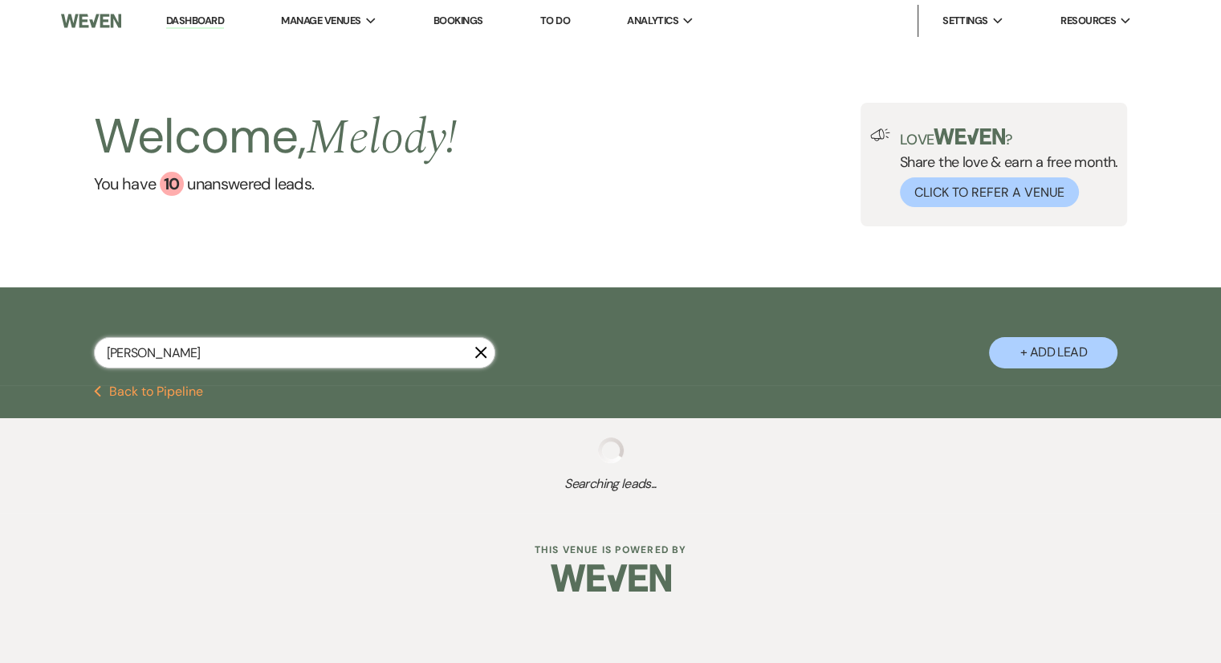
select select "8"
select select "6"
select select "8"
select select "5"
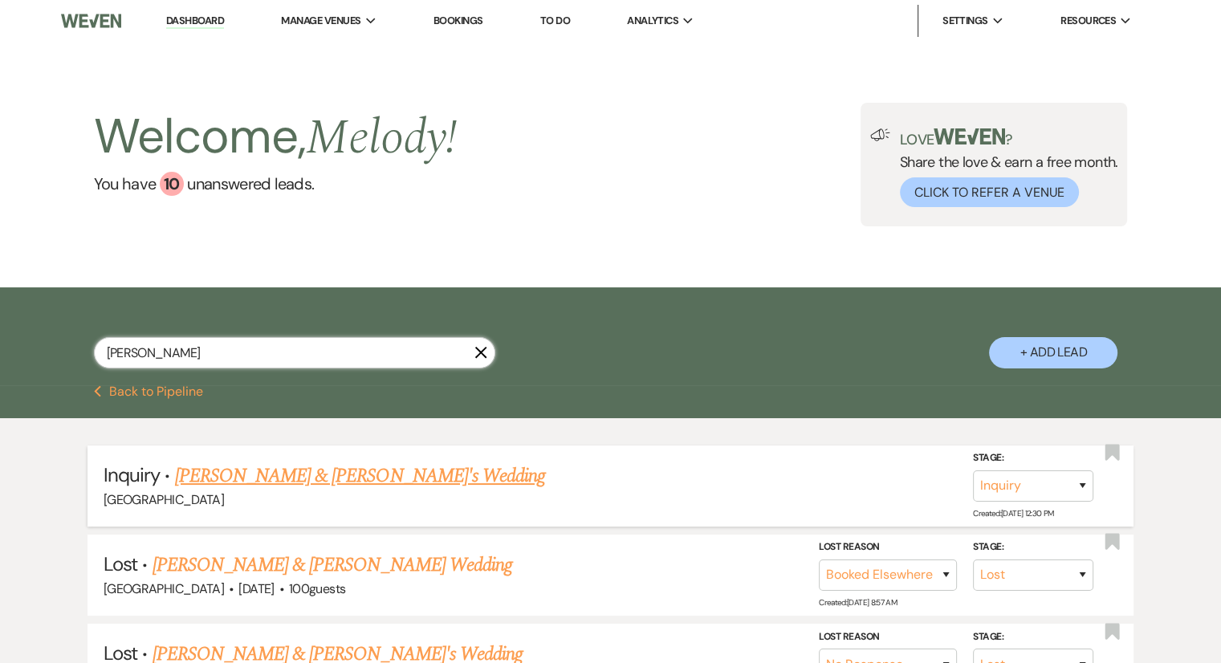
type input "Janae Fitzpatrick"
click at [272, 473] on link "Janae Fitzpatrick & Fiance's Wedding" at bounding box center [360, 475] width 371 height 29
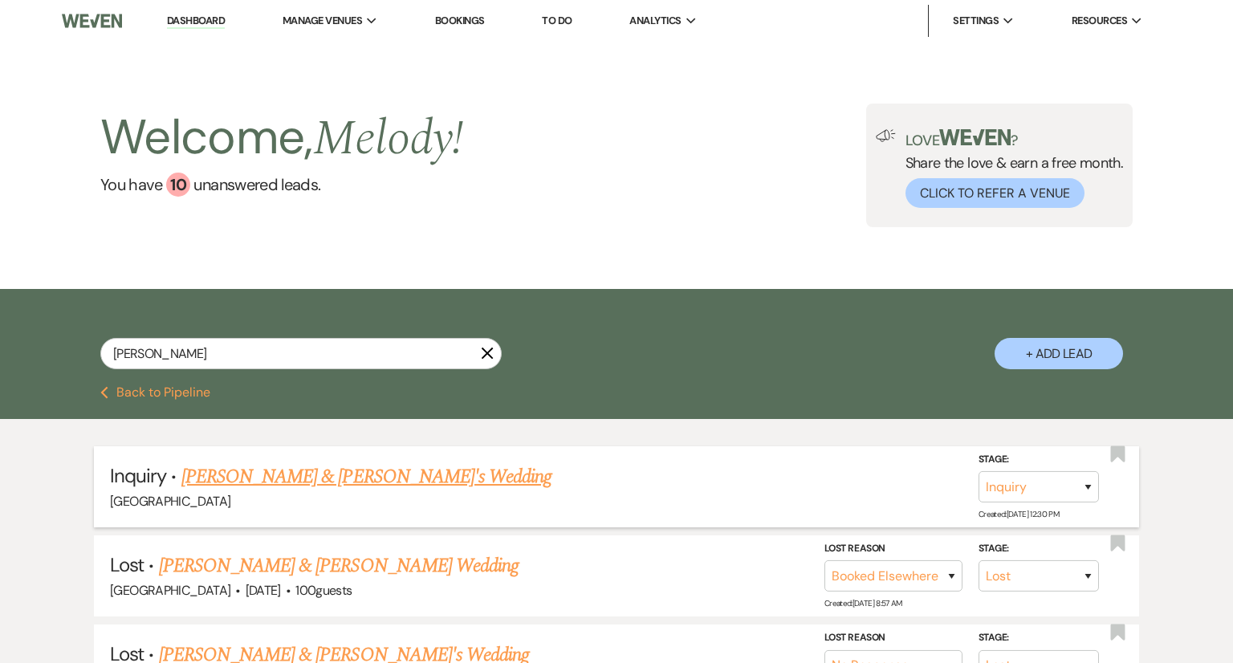
select select "6"
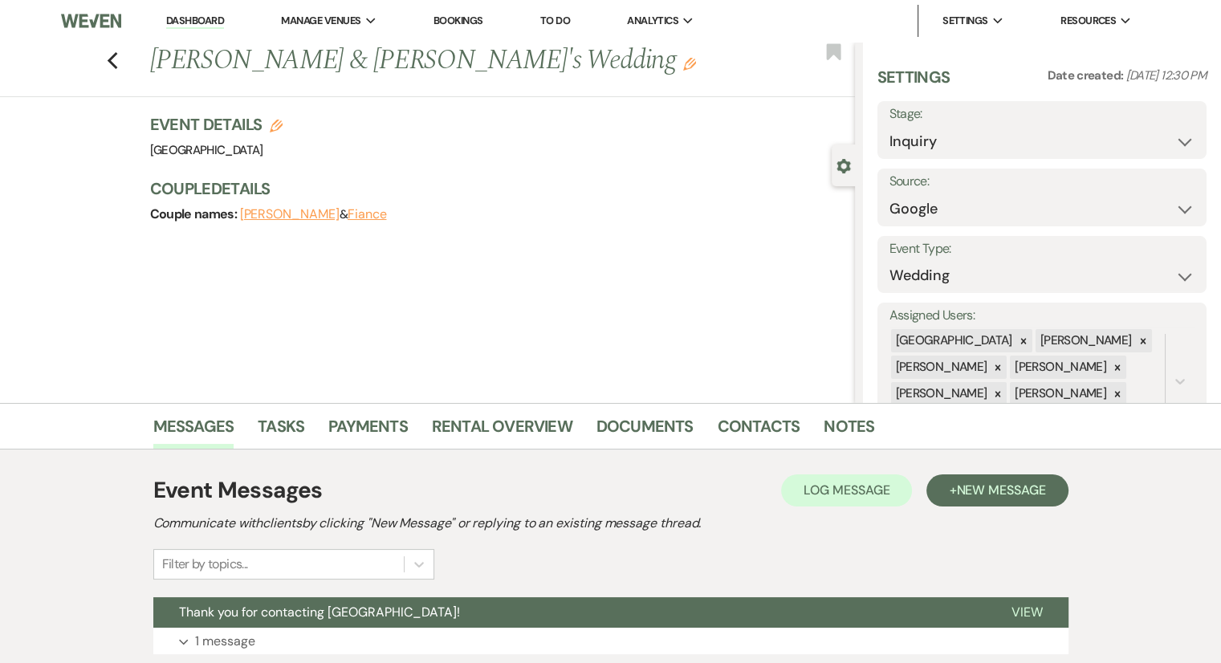
click at [202, 28] on link "Dashboard" at bounding box center [195, 21] width 58 height 15
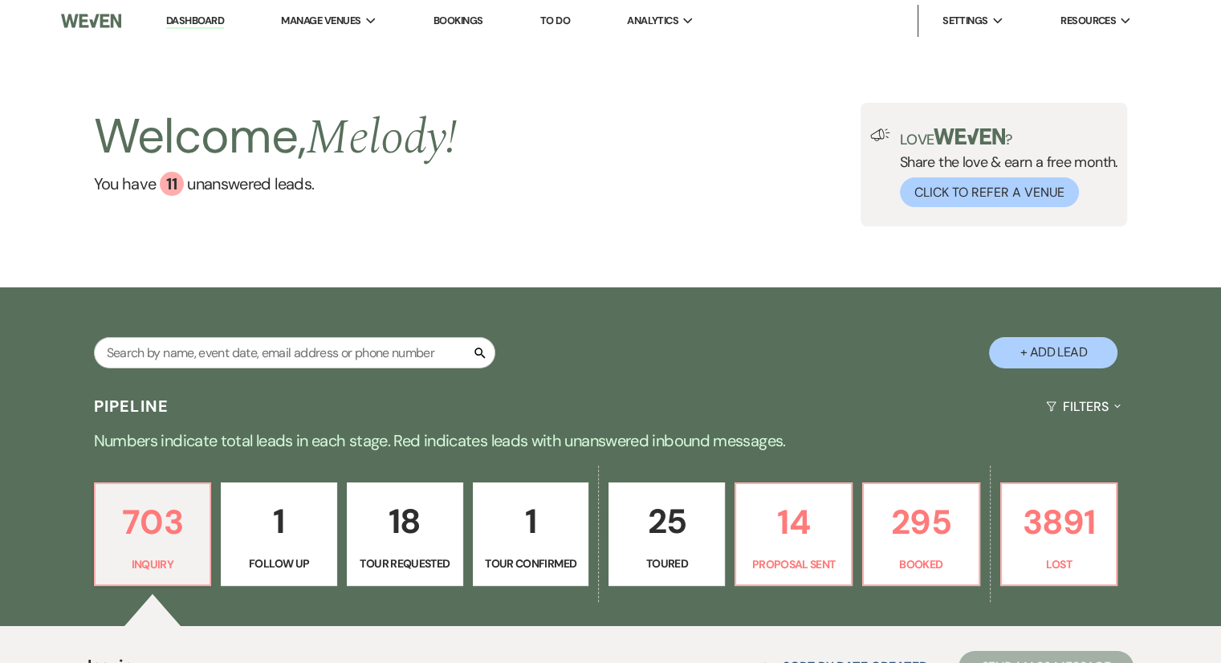
click at [392, 225] on div "Welcome, Melody ! You have 11 unanswered lead s ." at bounding box center [275, 165] width 363 height 124
click at [1087, 545] on p "3891" at bounding box center [1058, 522] width 95 height 54
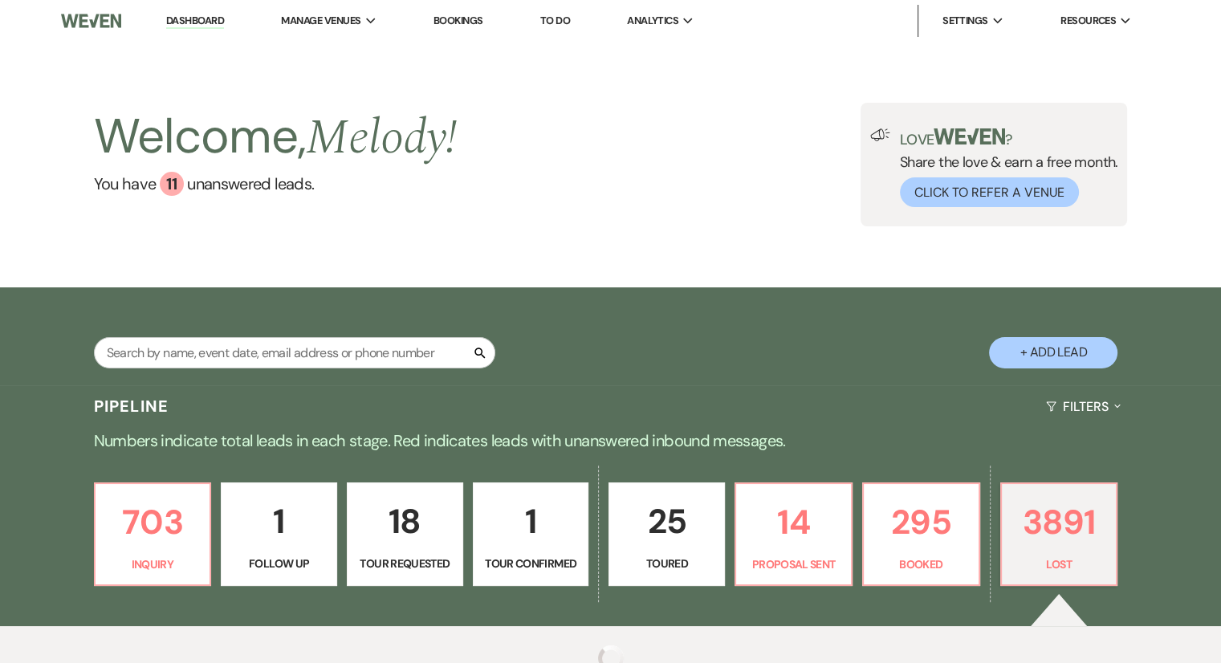
select select "8"
select select "7"
select select "8"
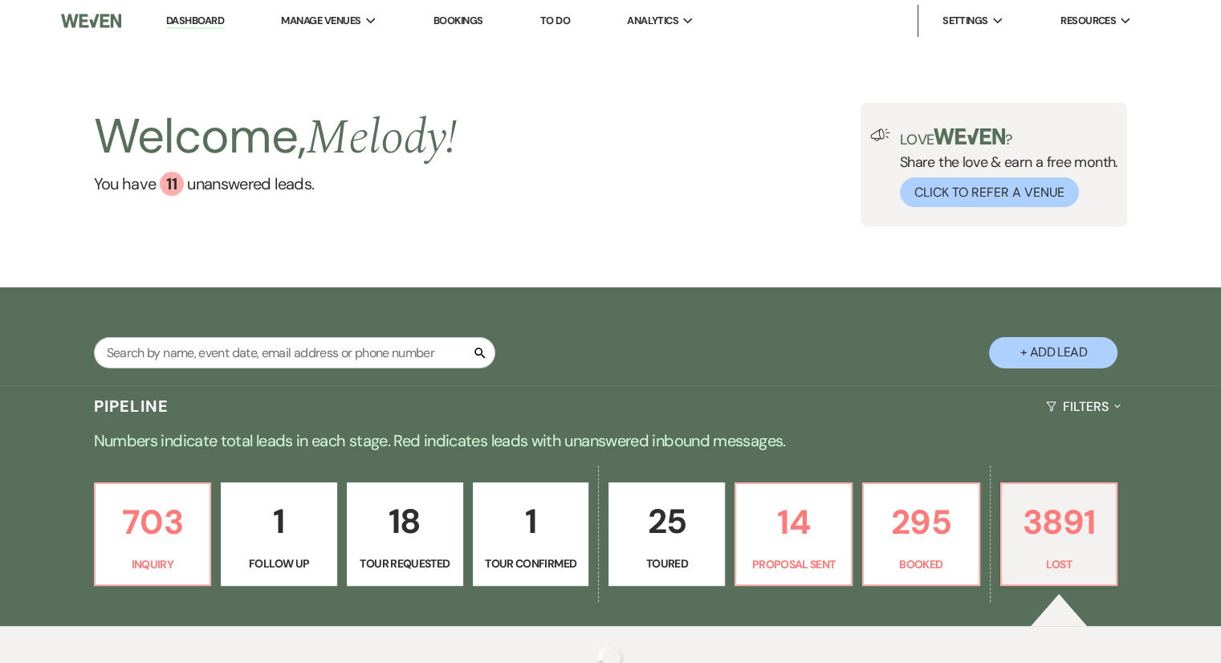
select select "6"
select select "8"
select select "6"
select select "8"
select select "1"
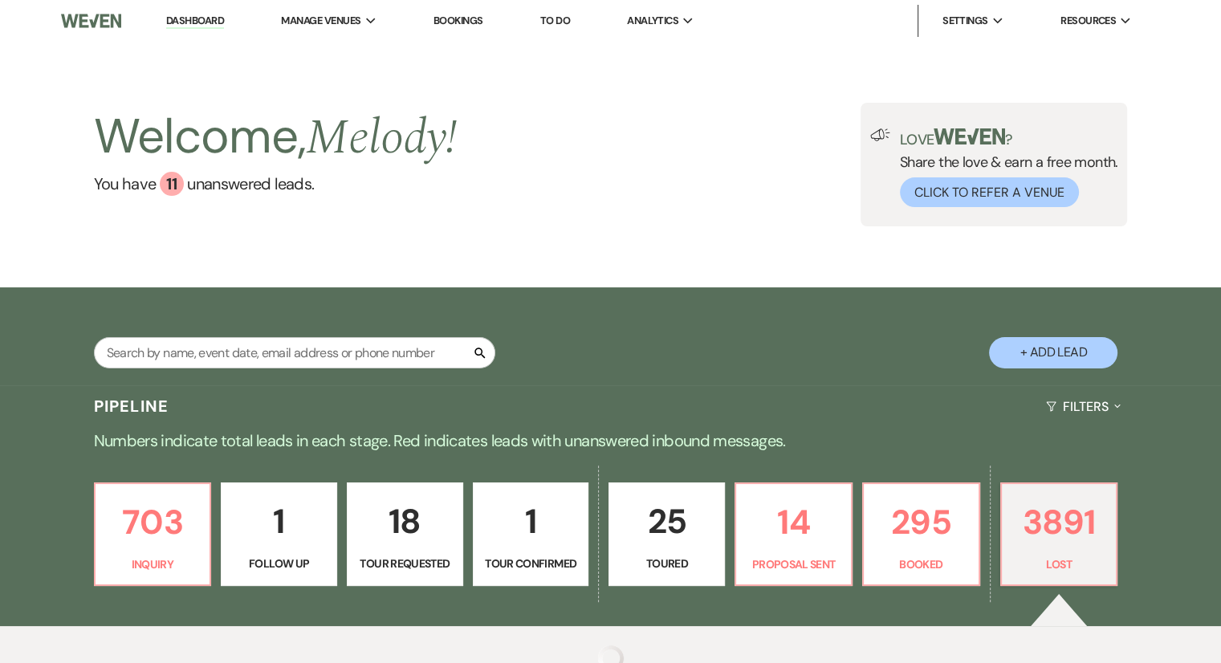
select select "8"
select select "5"
select select "8"
select select "5"
select select "8"
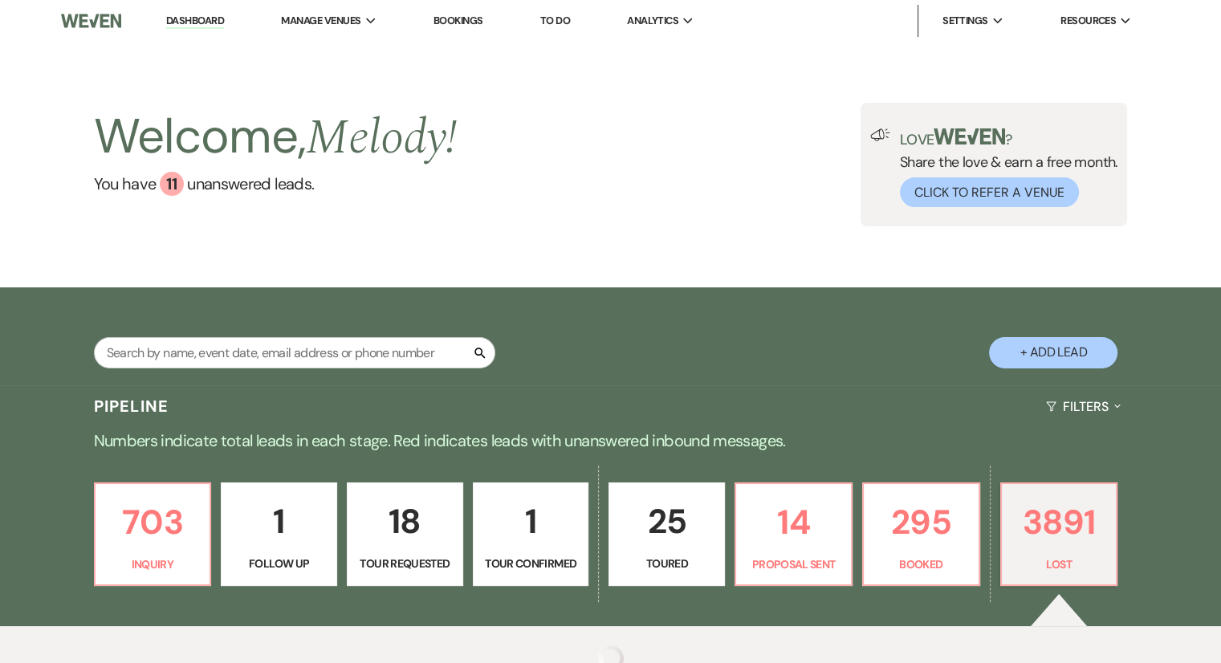
select select "5"
select select "8"
select select "5"
select select "8"
select select "5"
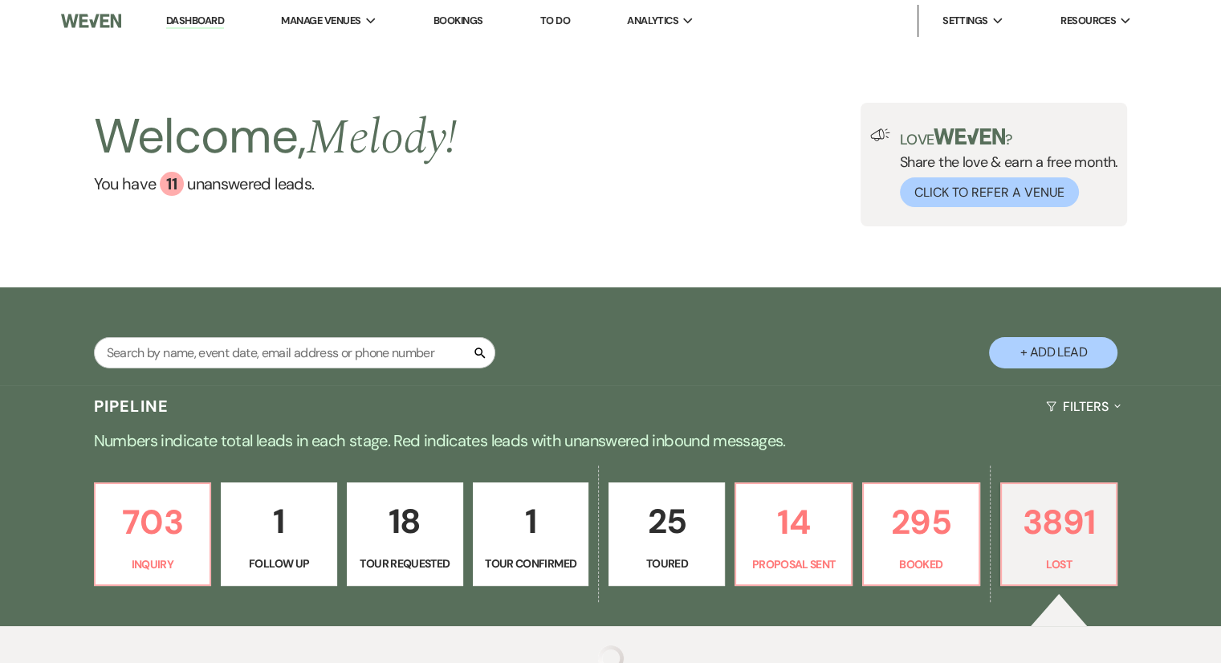
select select "8"
select select "5"
select select "8"
select select "1"
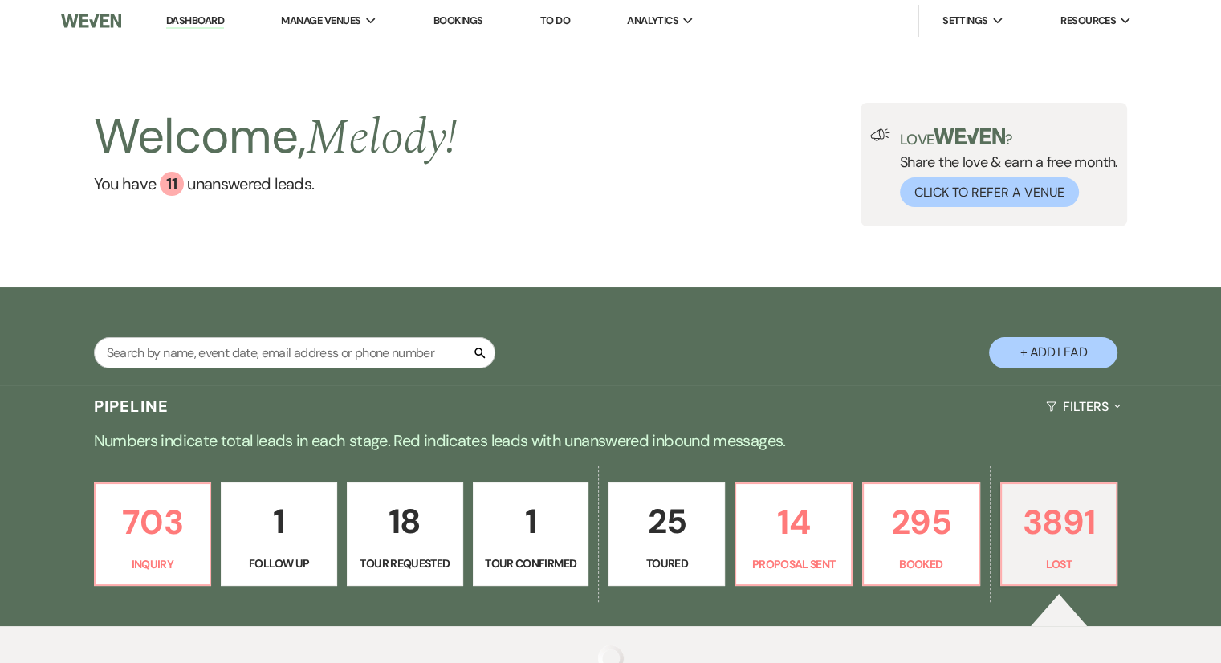
select select "8"
select select "6"
select select "8"
select select "6"
select select "8"
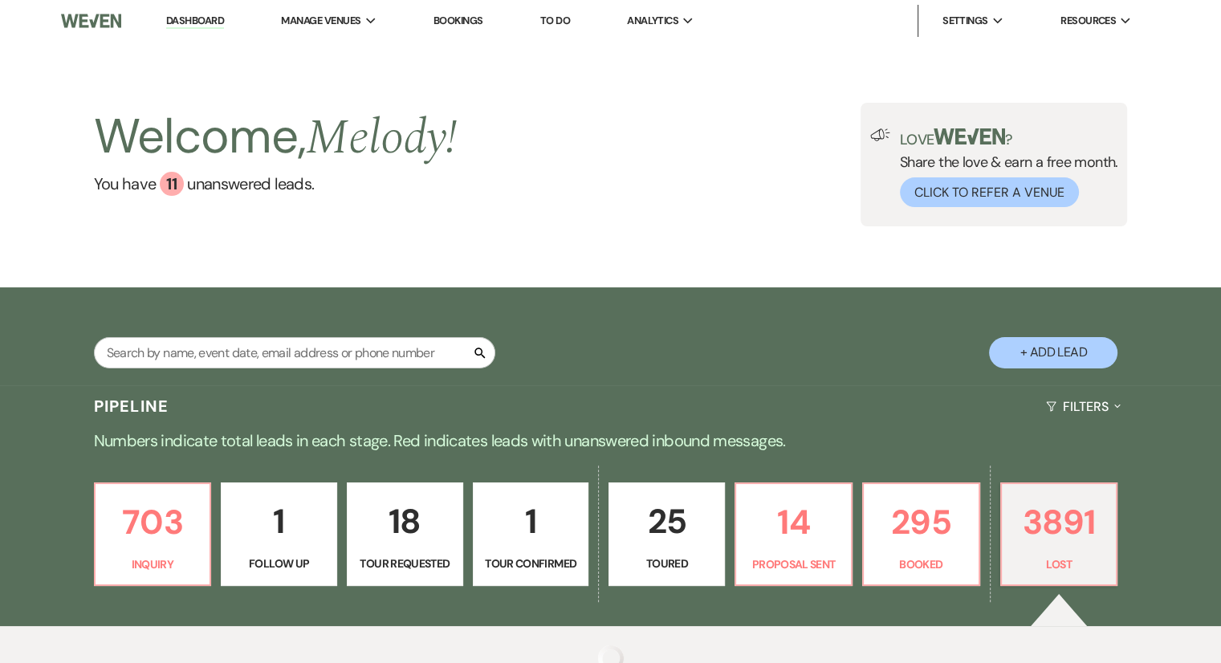
select select "7"
select select "8"
select select "6"
select select "8"
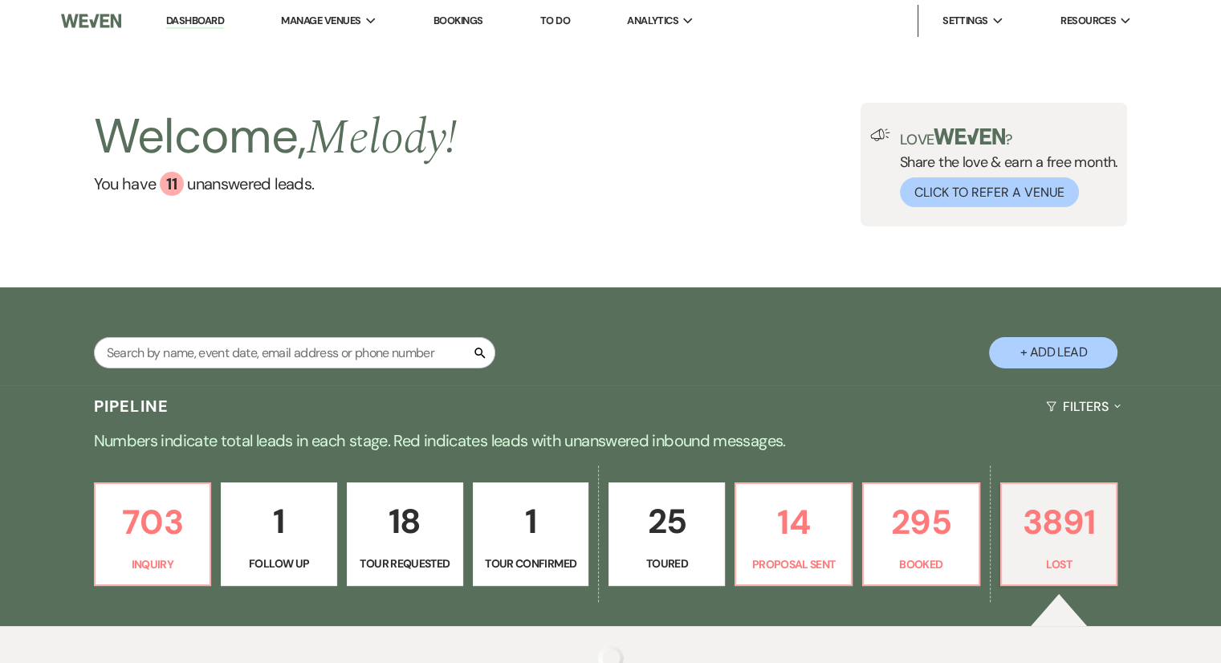
select select "8"
select select "1"
select select "8"
select select "6"
select select "8"
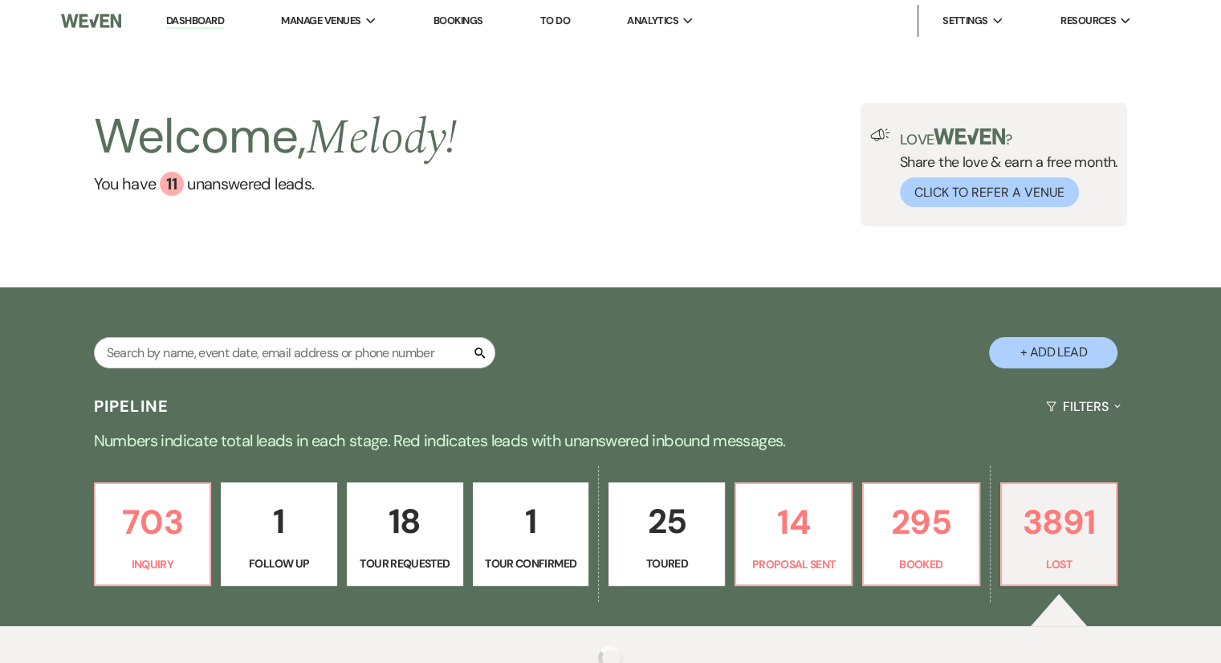
select select "5"
select select "8"
select select "6"
select select "8"
select select "5"
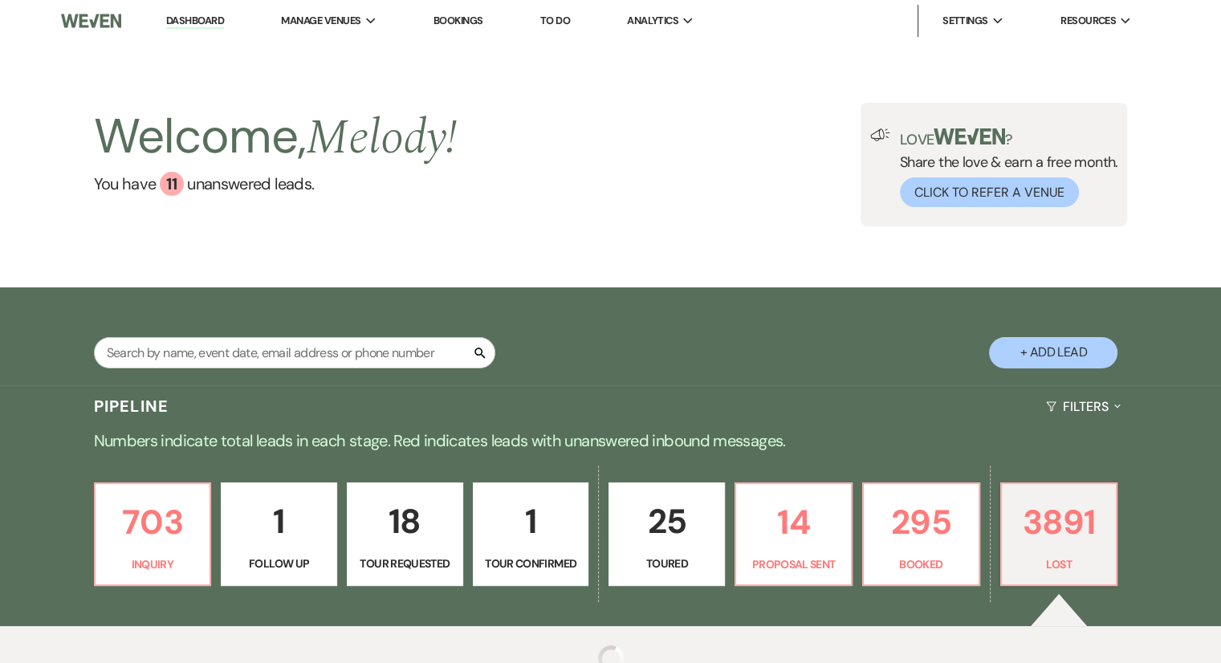
select select "8"
select select "5"
select select "8"
select select "5"
select select "8"
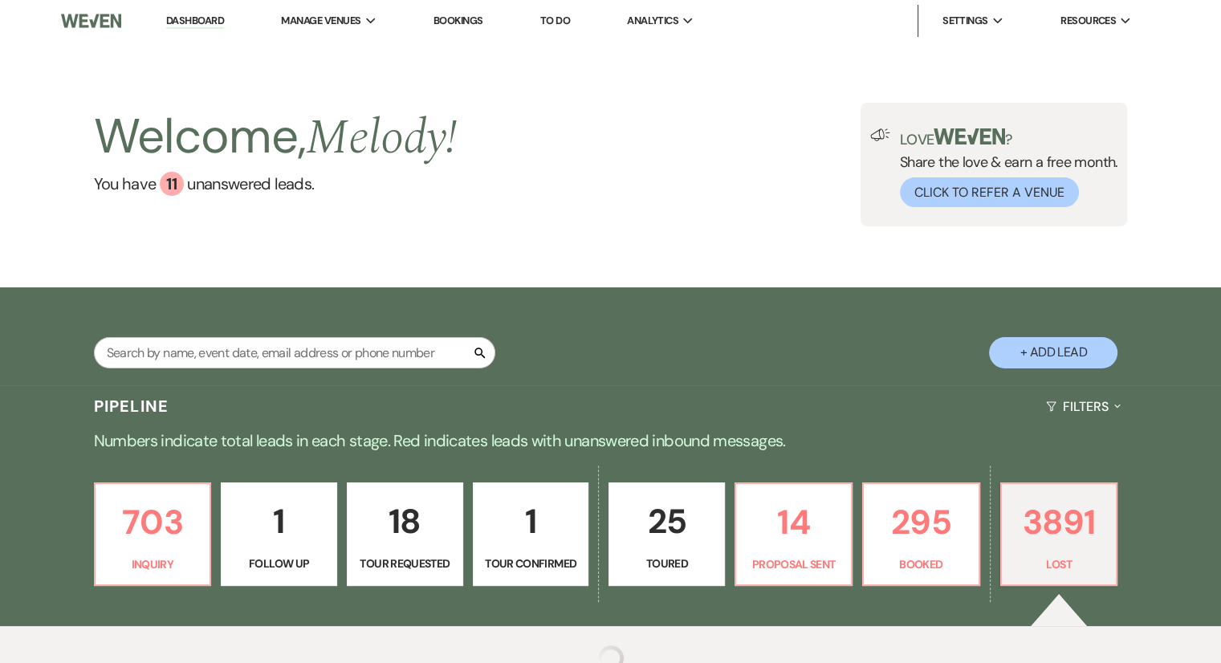
select select "5"
select select "8"
select select "5"
select select "8"
select select "5"
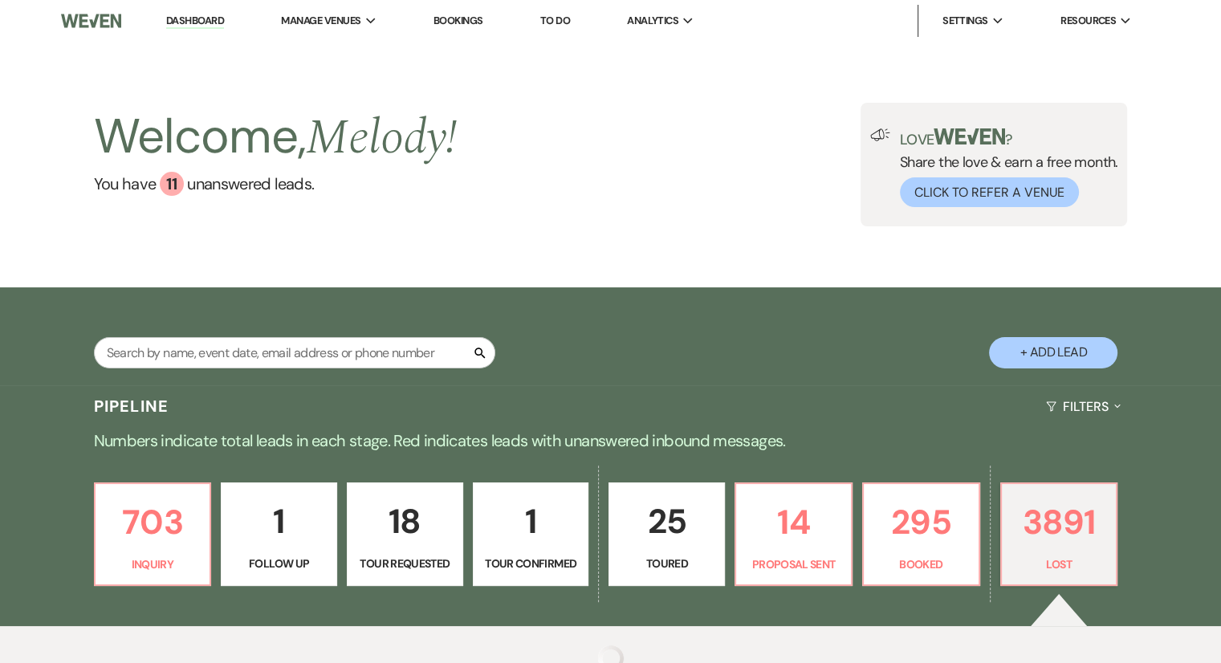
select select "8"
select select "5"
select select "8"
select select "6"
select select "8"
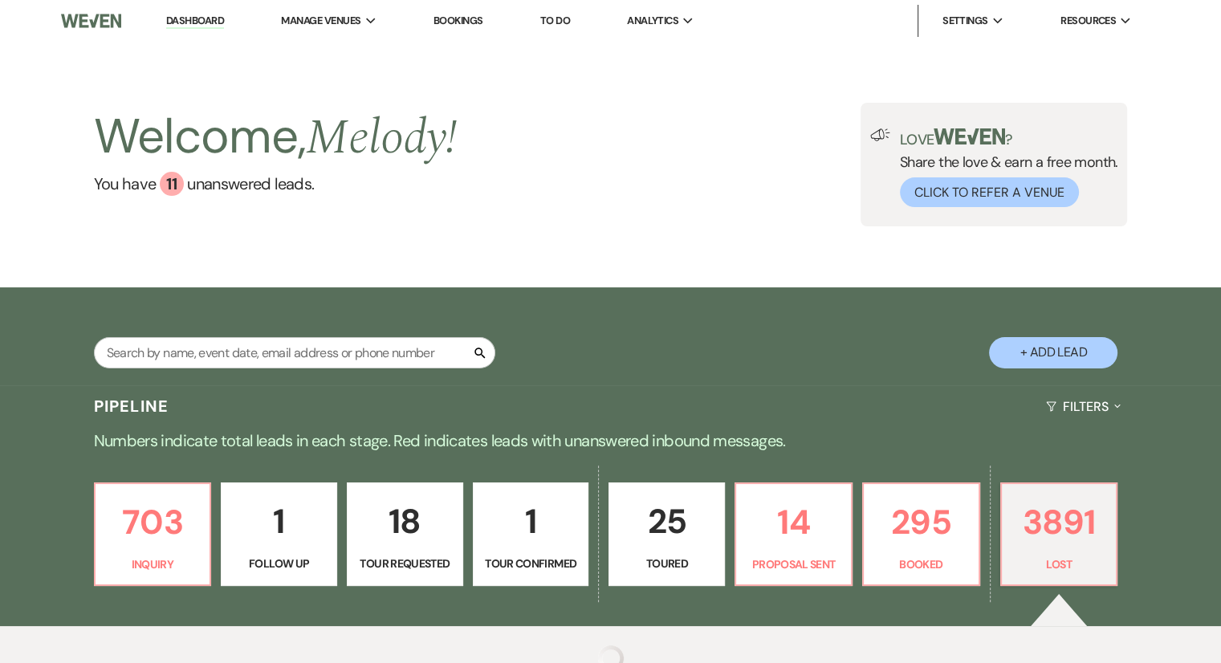
select select "5"
select select "8"
select select "5"
select select "8"
select select "5"
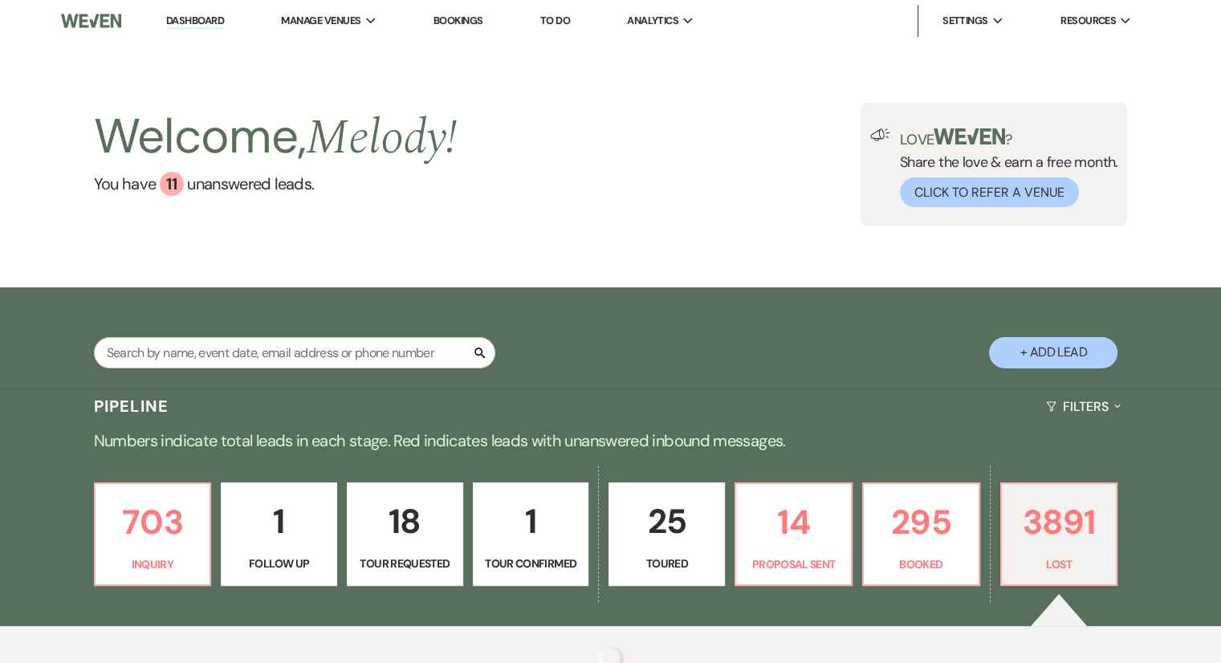
select select "8"
select select "6"
select select "8"
select select "5"
select select "8"
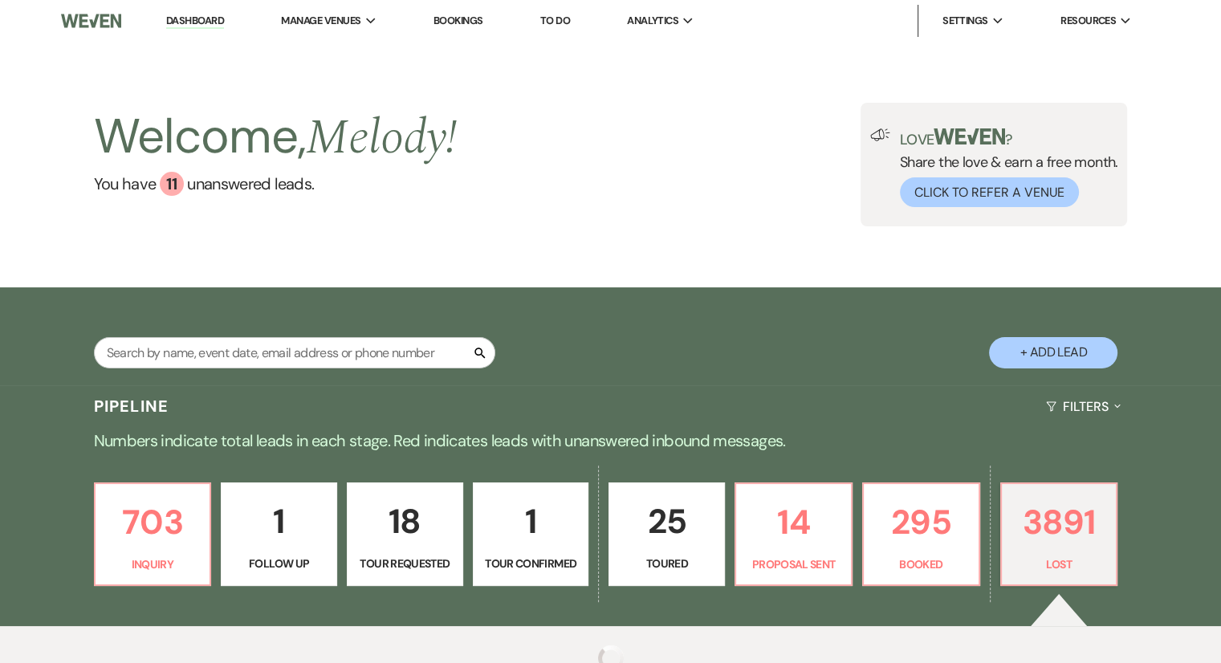
select select "6"
select select "8"
select select "7"
select select "8"
select select "5"
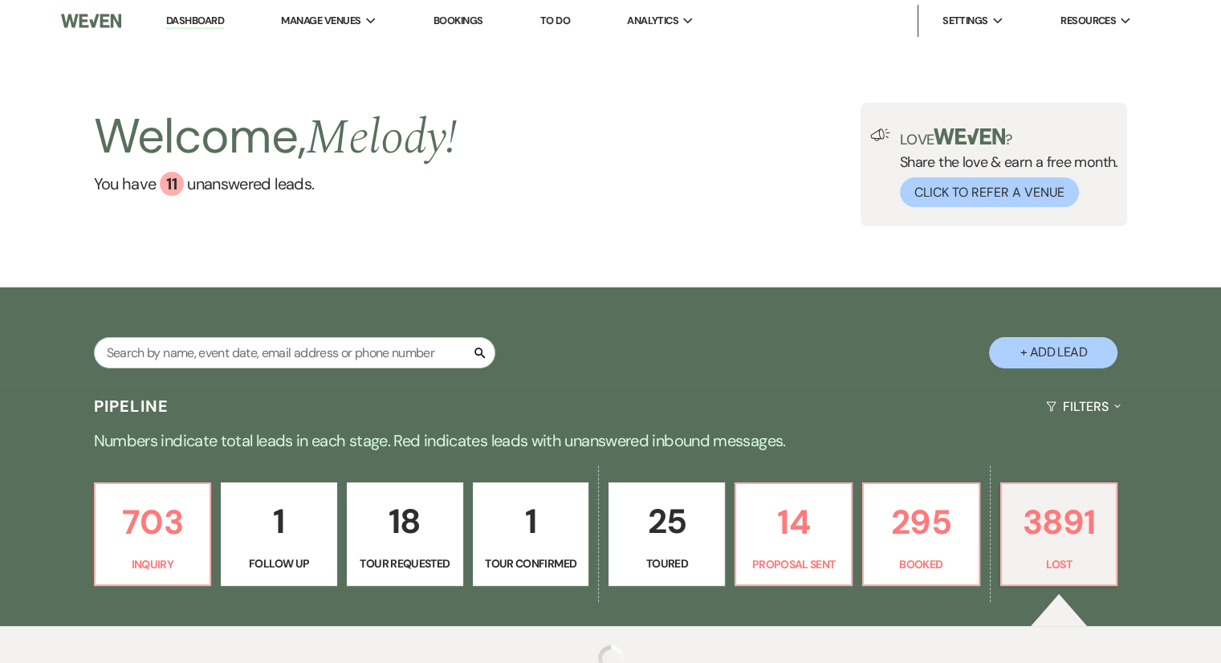
select select "8"
select select "5"
select select "8"
select select "5"
select select "8"
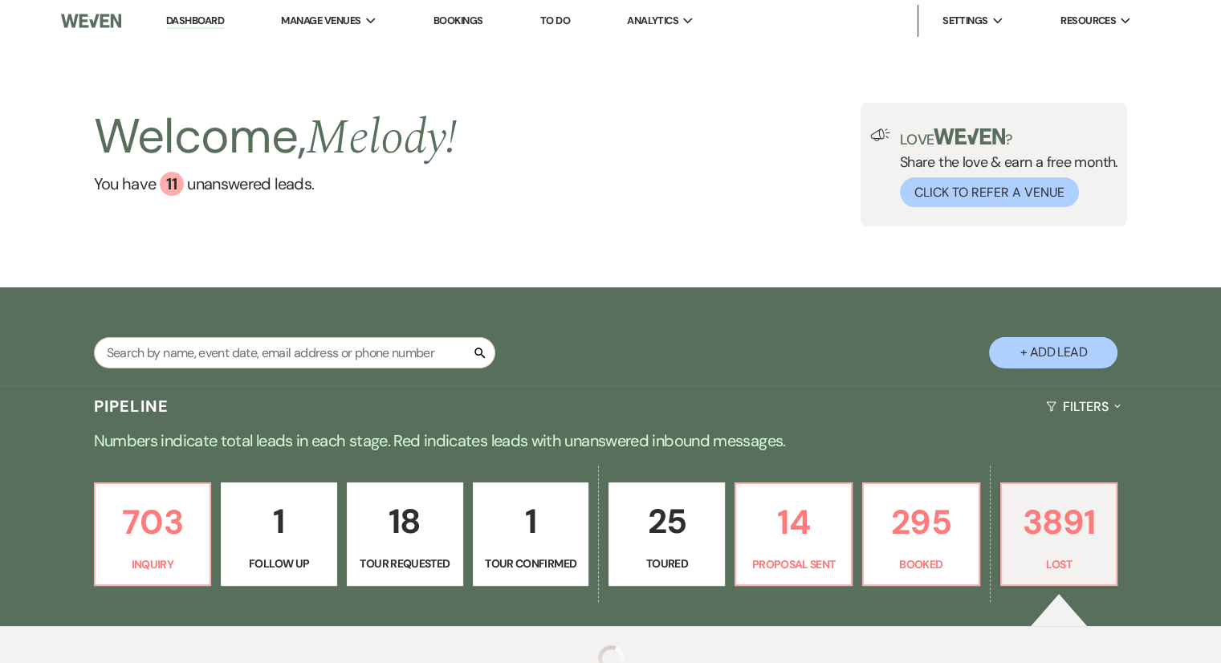
select select "1"
select select "8"
select select "5"
select select "8"
select select "5"
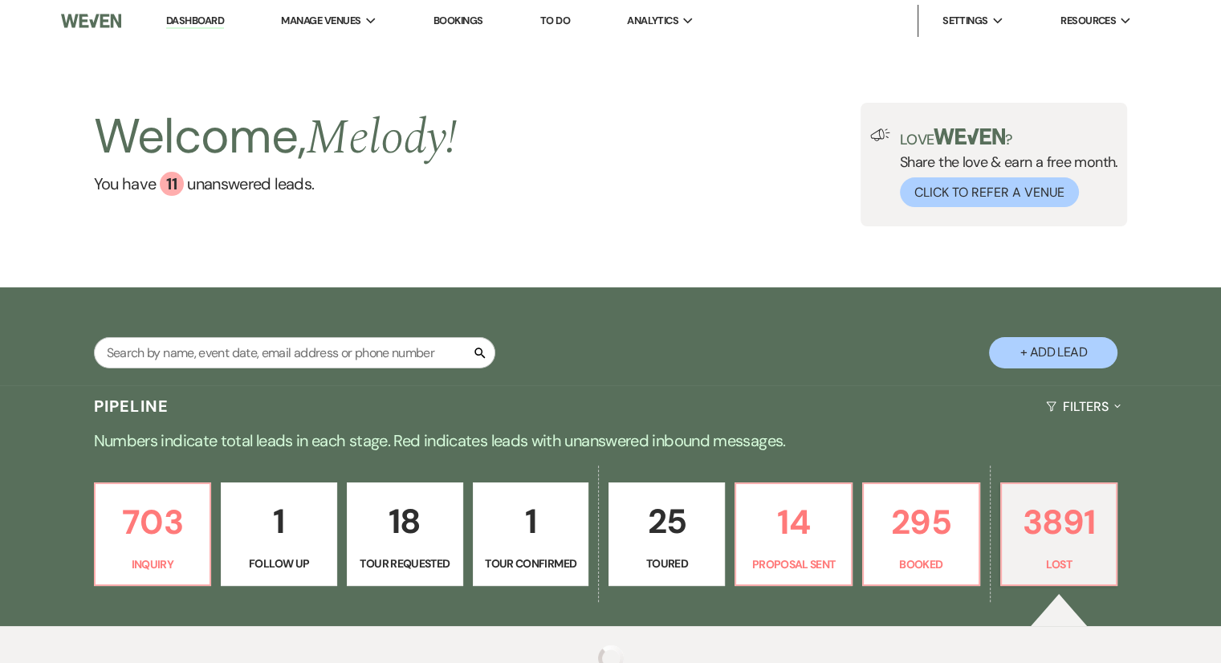
select select "8"
select select "6"
select select "8"
select select "5"
select select "8"
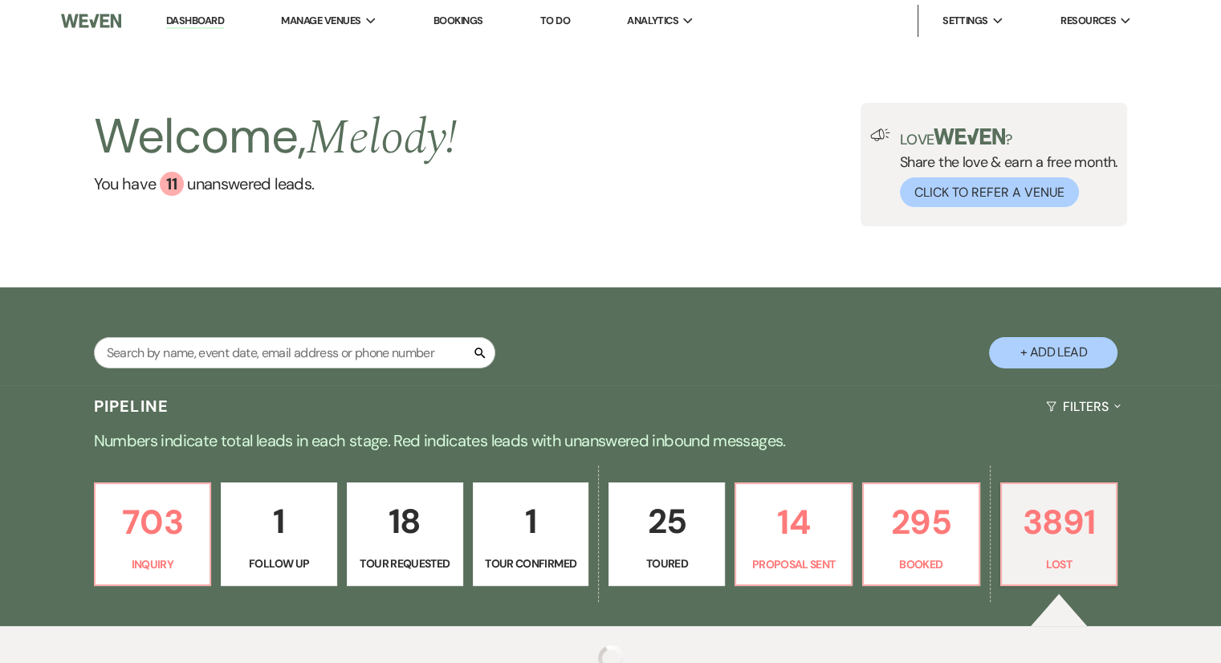
select select "5"
select select "8"
select select "5"
select select "8"
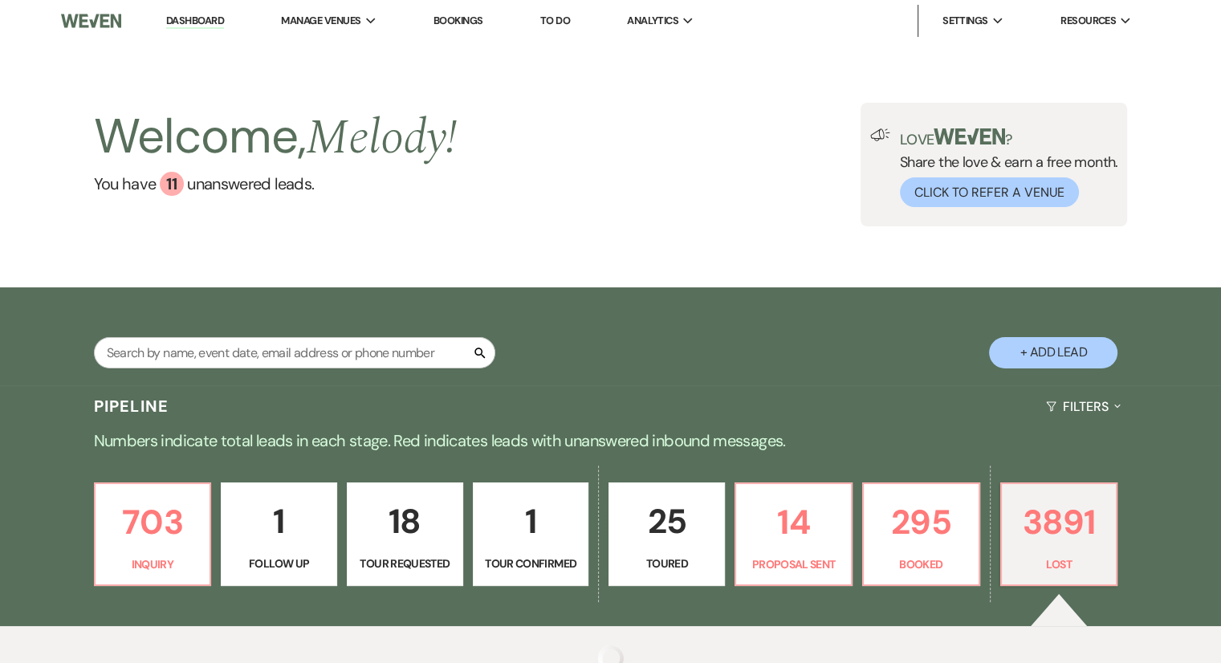
select select "5"
select select "8"
select select "5"
select select "8"
select select "5"
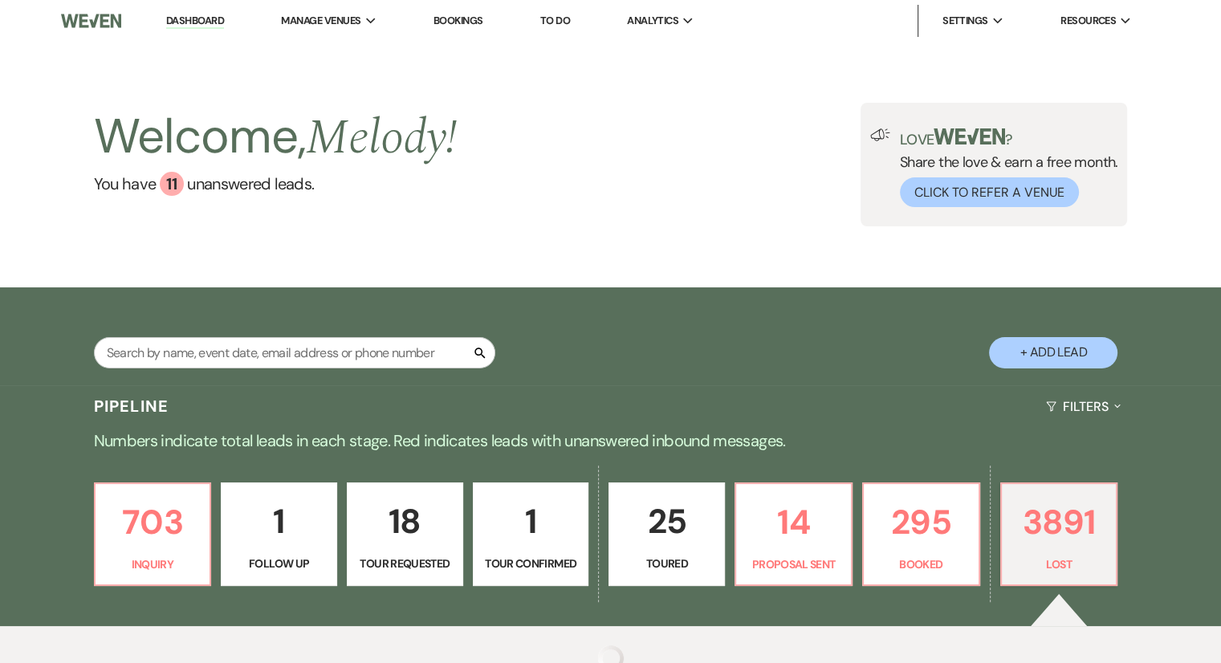
select select "8"
select select "5"
select select "8"
select select "7"
select select "8"
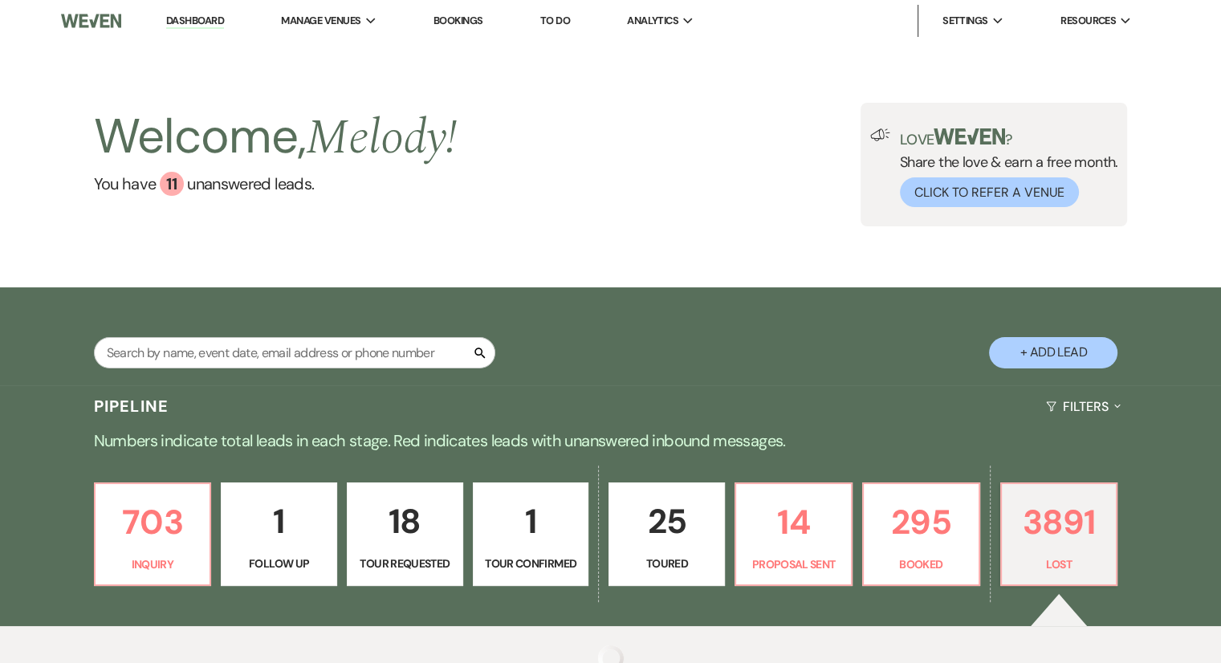
select select "5"
select select "8"
select select "5"
select select "8"
select select "5"
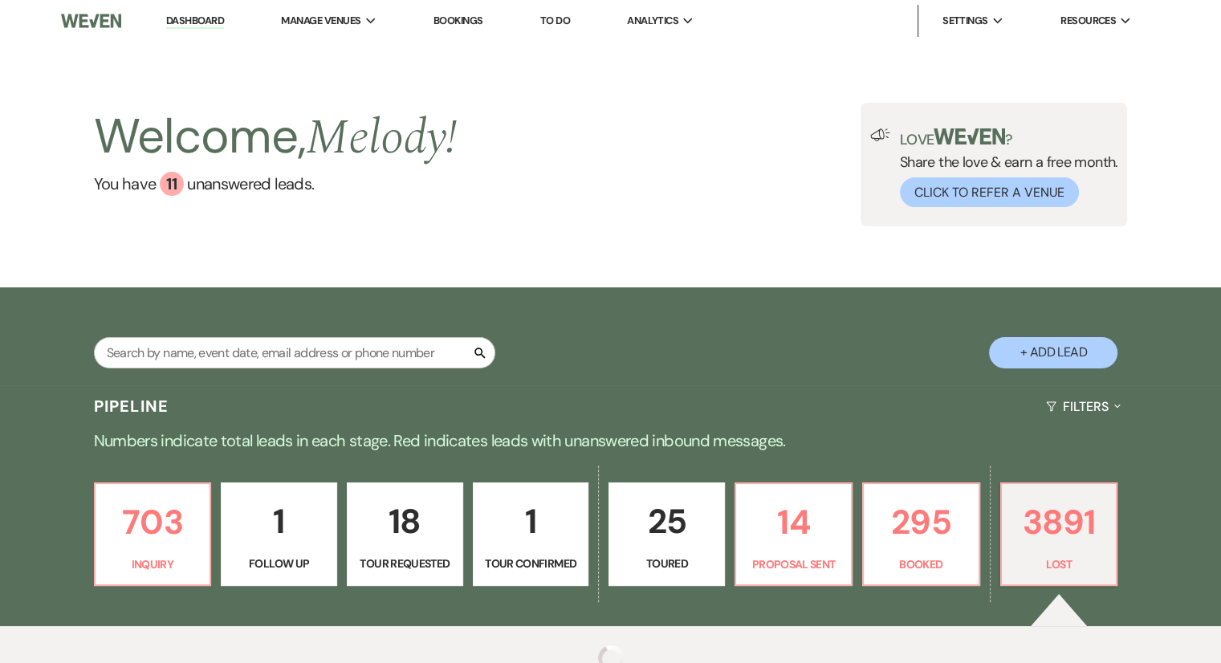
select select "8"
select select "5"
select select "8"
select select "5"
select select "8"
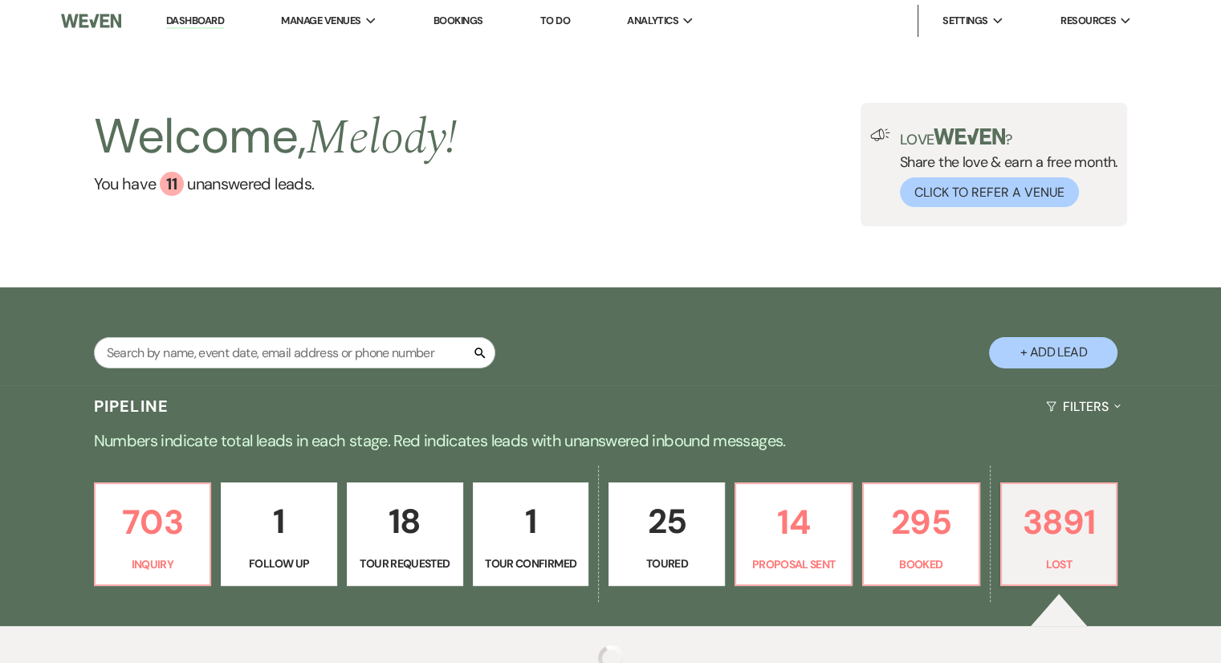
select select "5"
select select "8"
select select "5"
select select "8"
select select "6"
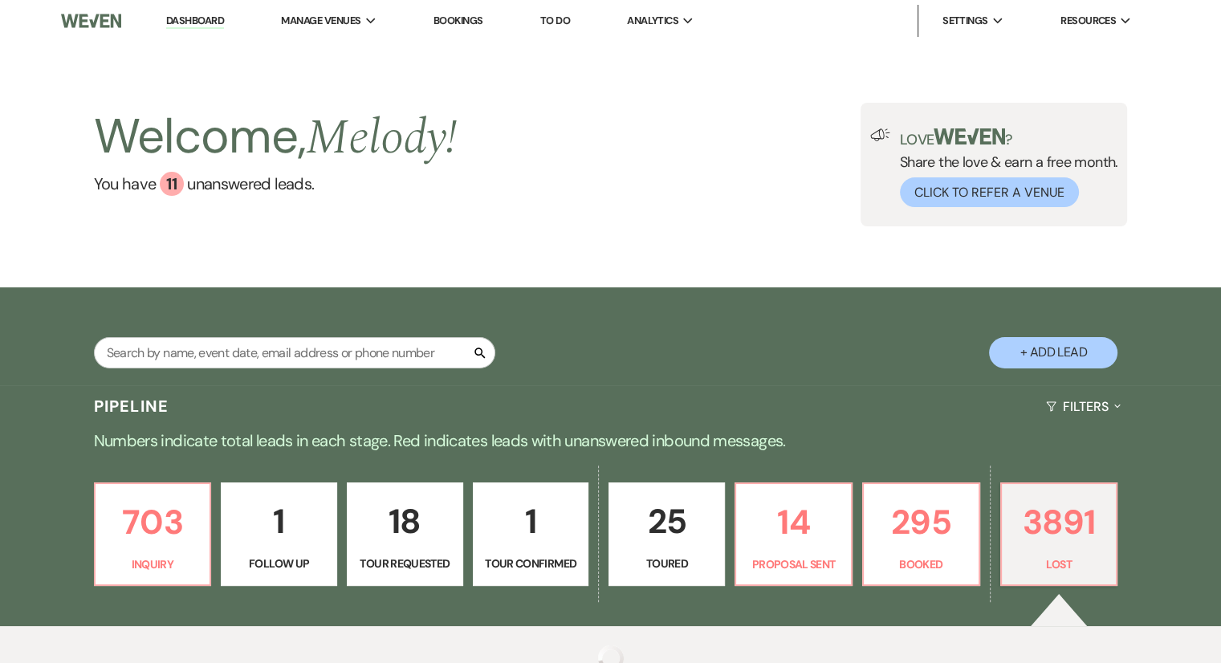
select select "8"
select select "5"
select select "8"
select select "5"
select select "8"
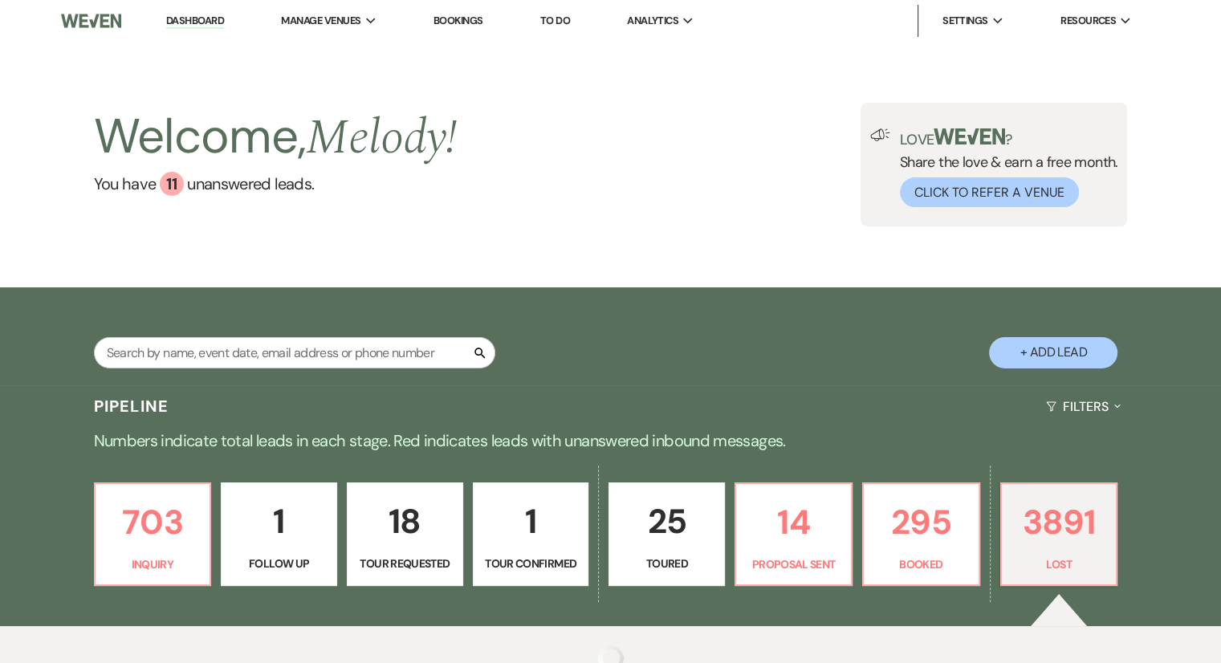
select select "5"
select select "8"
select select "5"
select select "8"
select select "5"
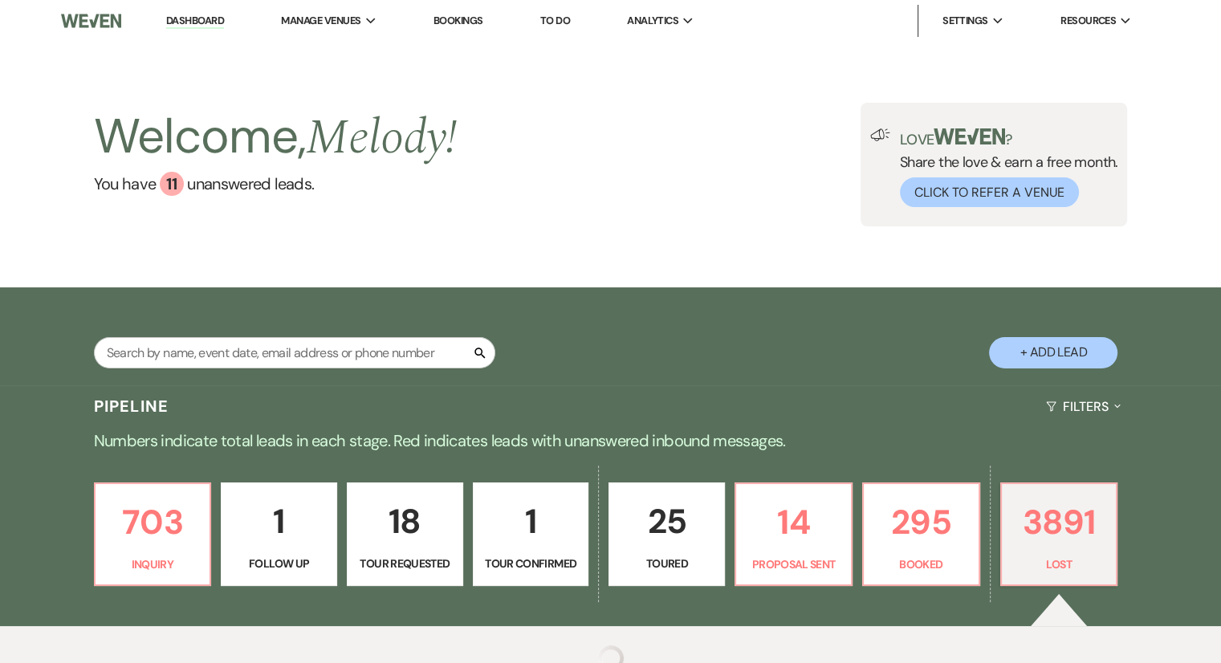
select select "8"
select select "5"
select select "8"
select select "5"
select select "8"
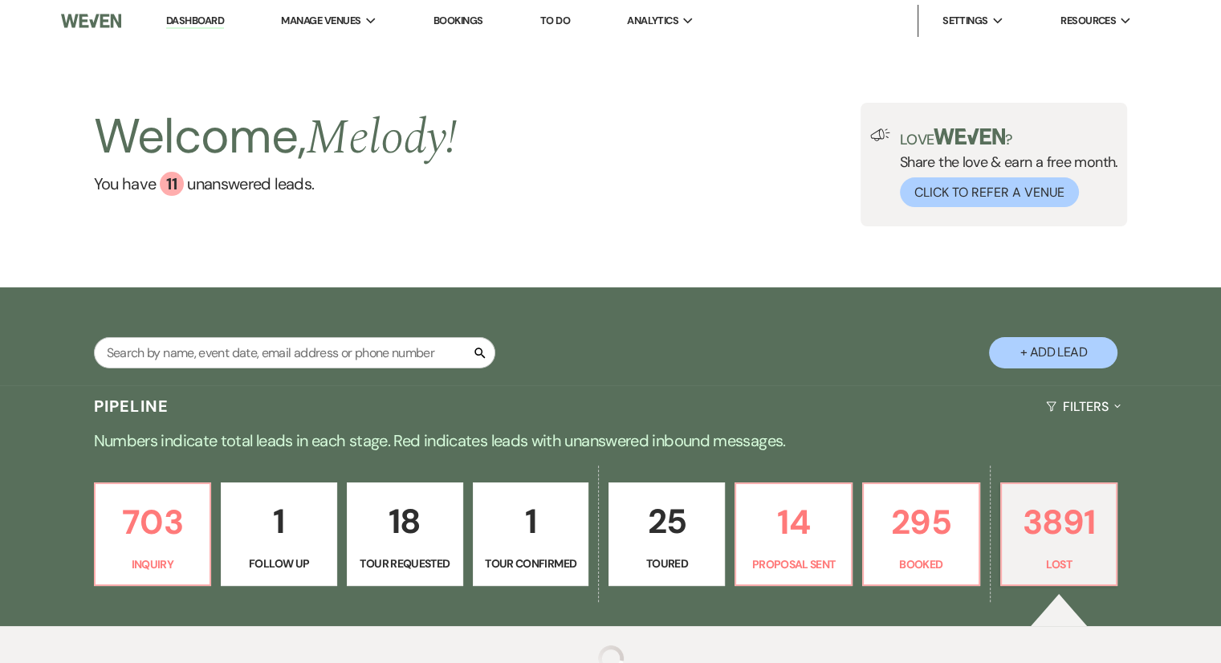
select select "5"
select select "8"
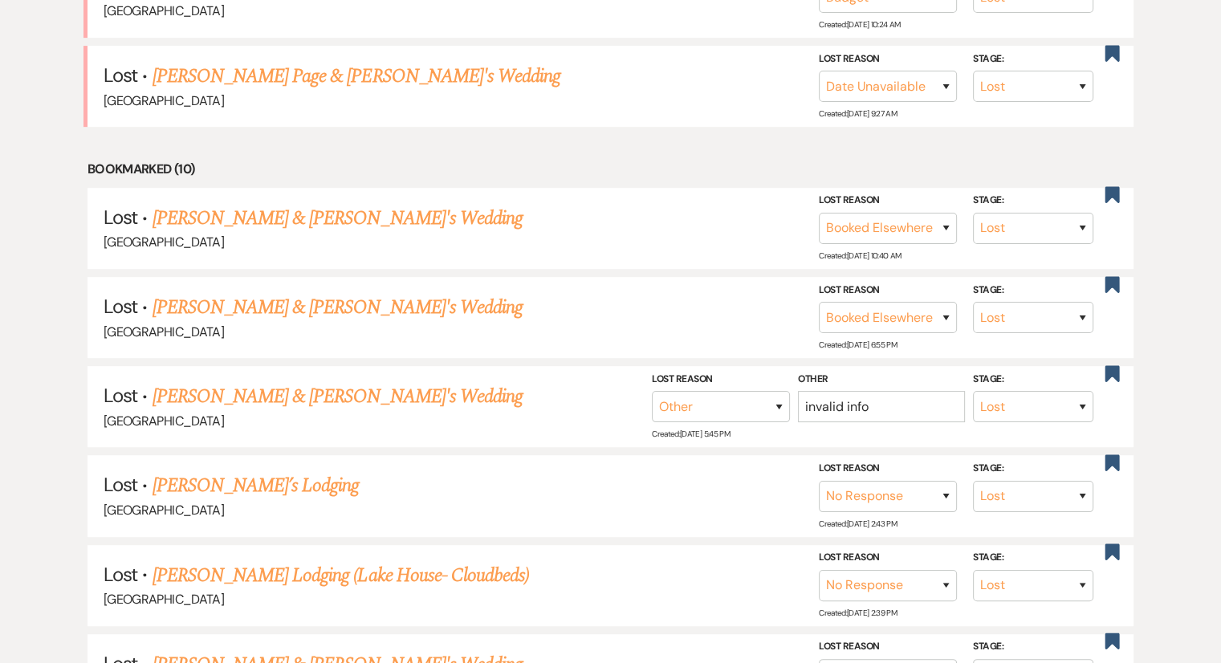
scroll to position [180, 0]
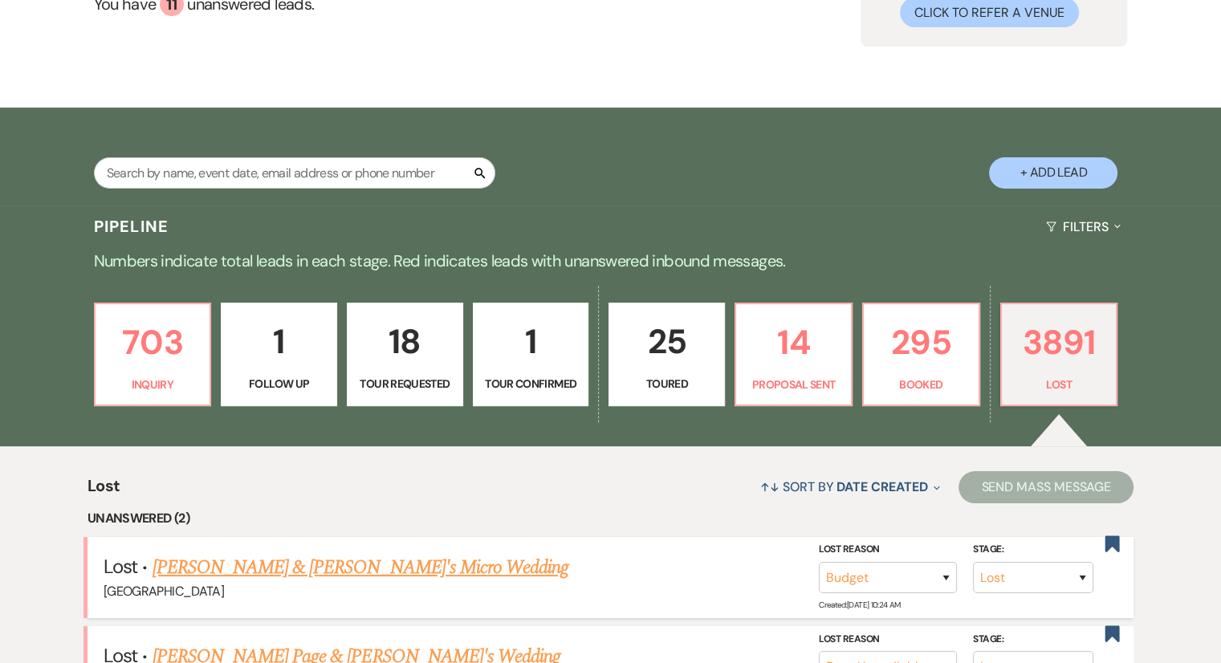
click at [421, 569] on link "Kelsey Draper & Fiance's Micro Wedding" at bounding box center [360, 567] width 417 height 29
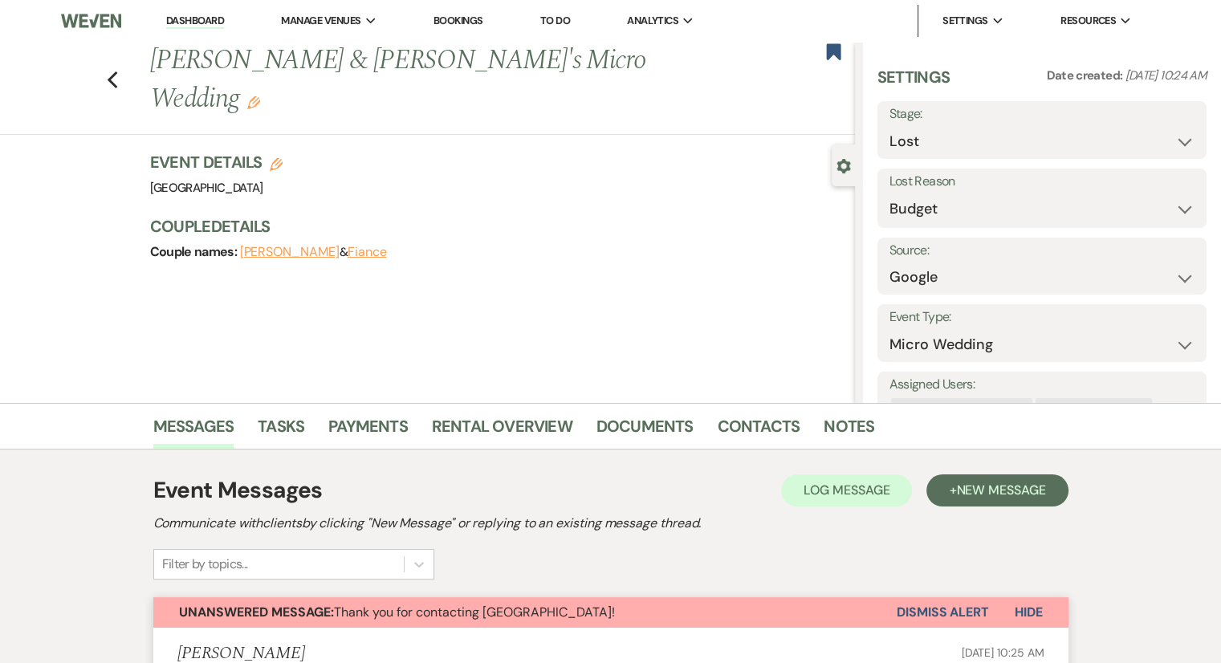
click at [948, 605] on button "Dismiss Alert" at bounding box center [942, 612] width 92 height 30
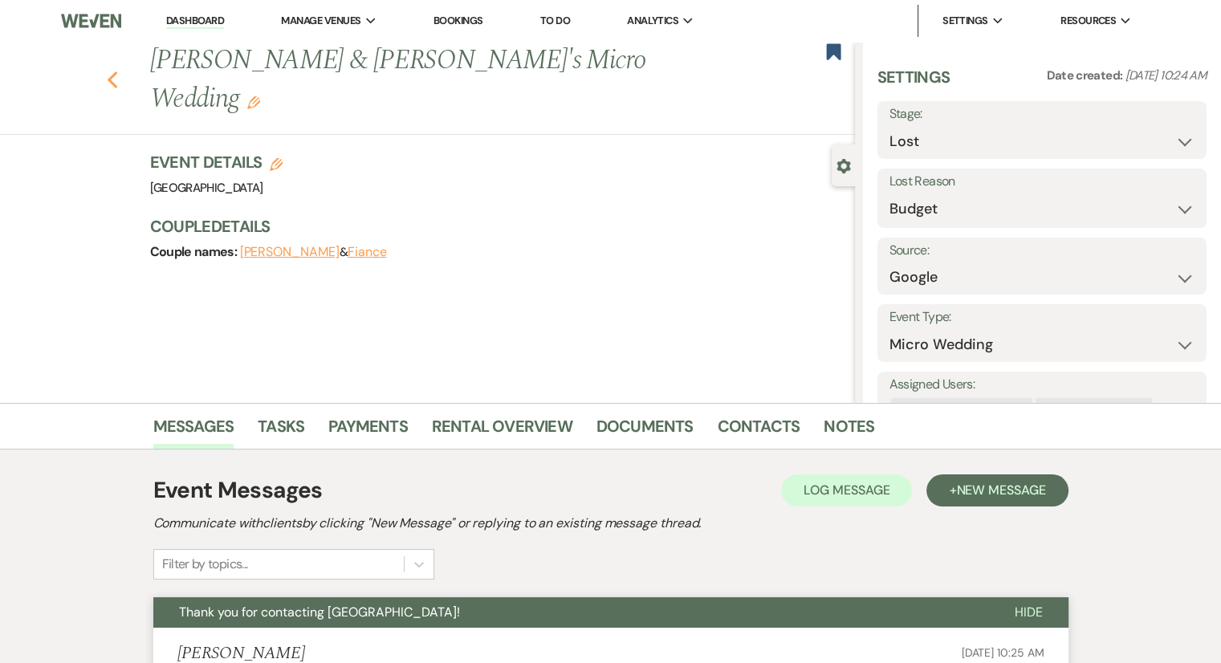
click at [119, 71] on icon "Previous" at bounding box center [113, 80] width 12 height 19
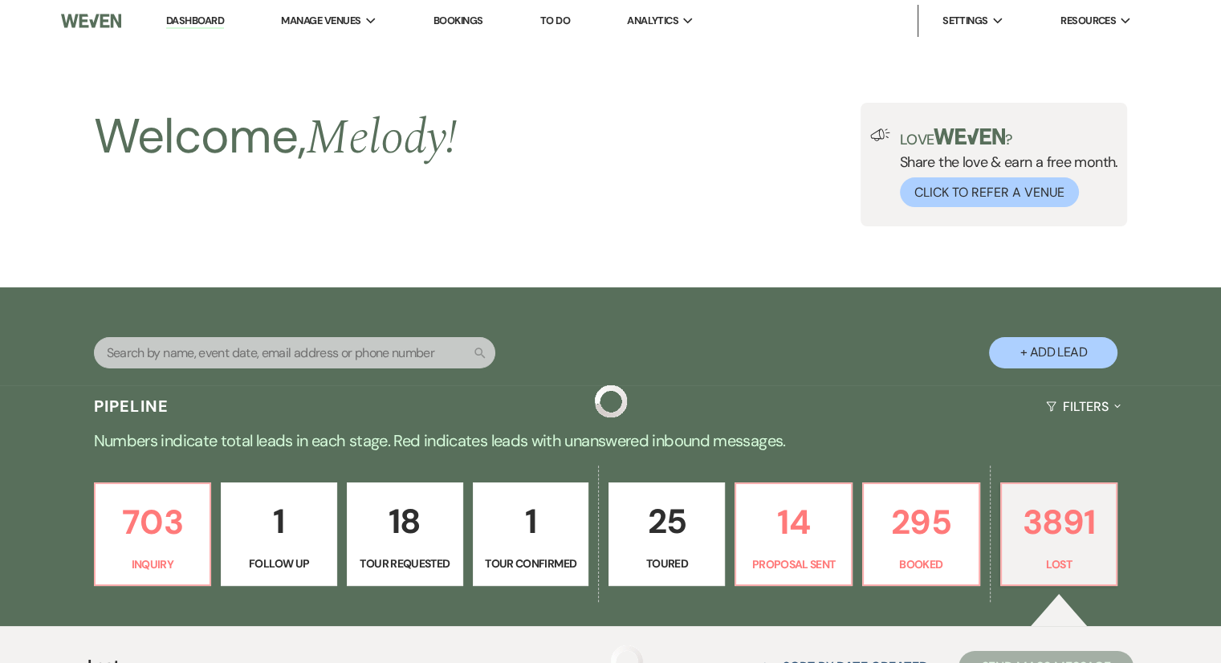
scroll to position [180, 0]
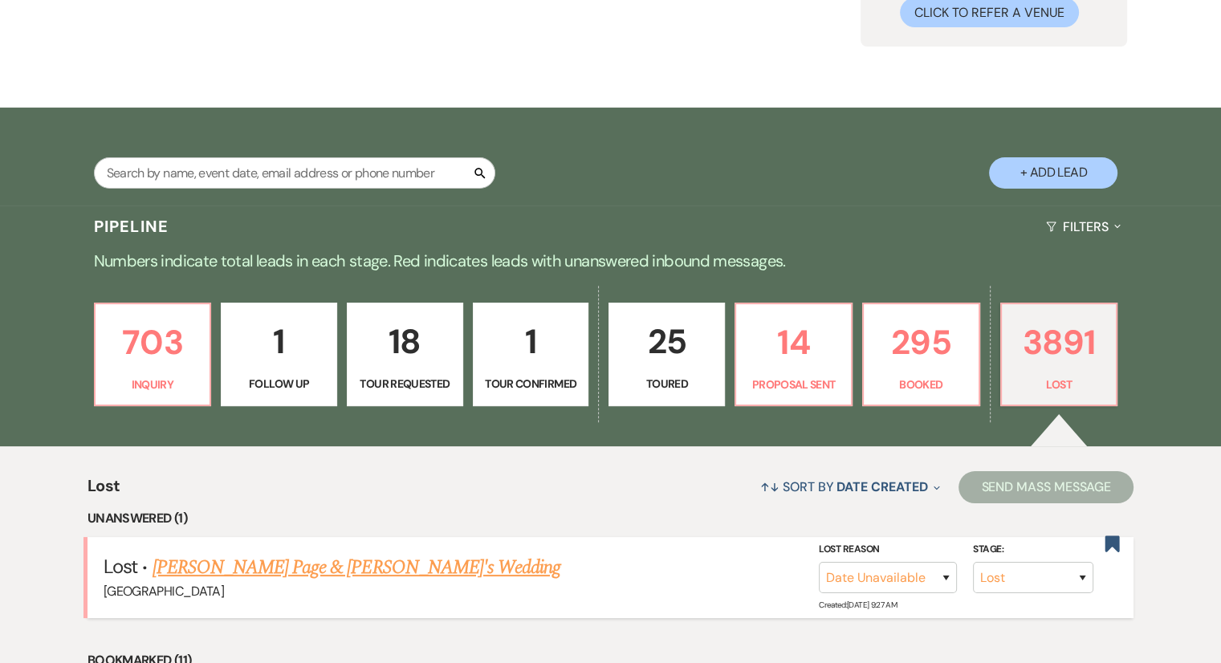
click at [295, 569] on link "Gracie Page & Fiance's Wedding" at bounding box center [356, 567] width 408 height 29
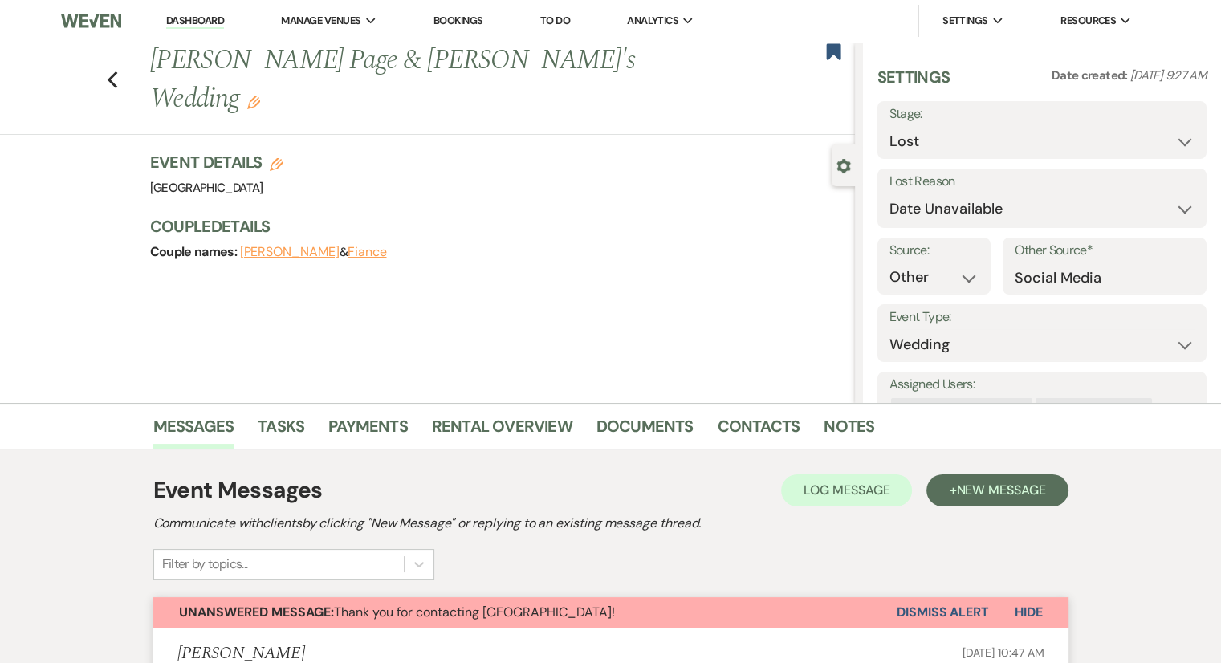
click at [922, 612] on button "Dismiss Alert" at bounding box center [942, 612] width 92 height 30
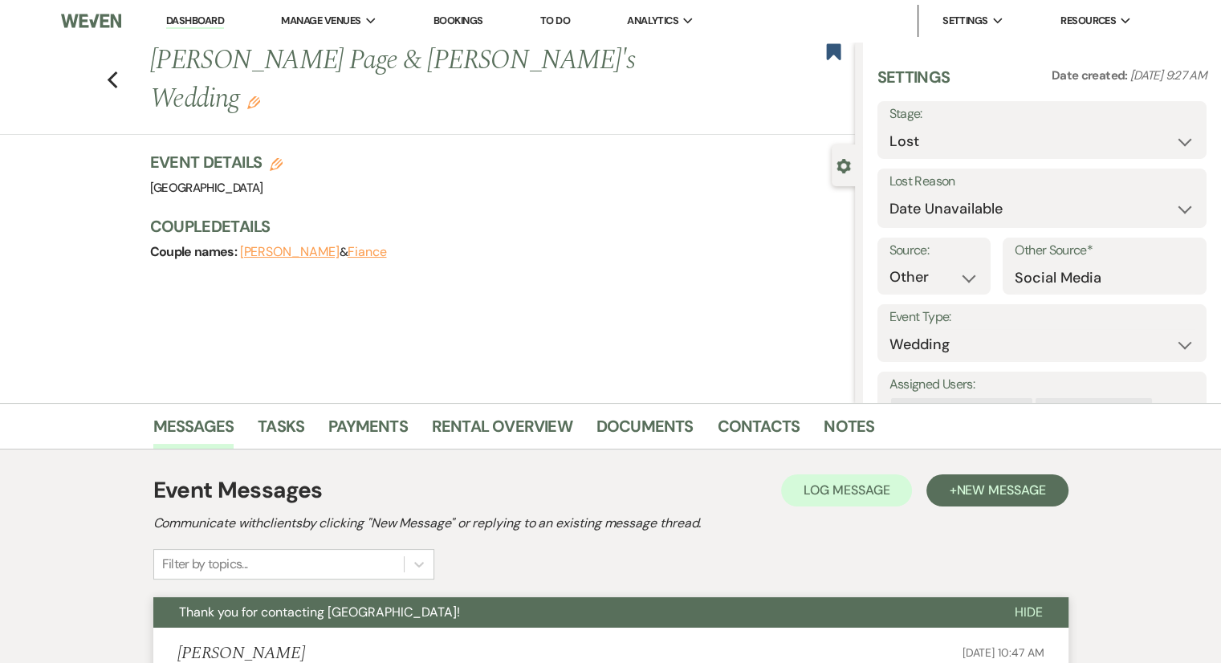
click at [210, 14] on link "Dashboard" at bounding box center [195, 21] width 58 height 15
